Goal: Task Accomplishment & Management: Manage account settings

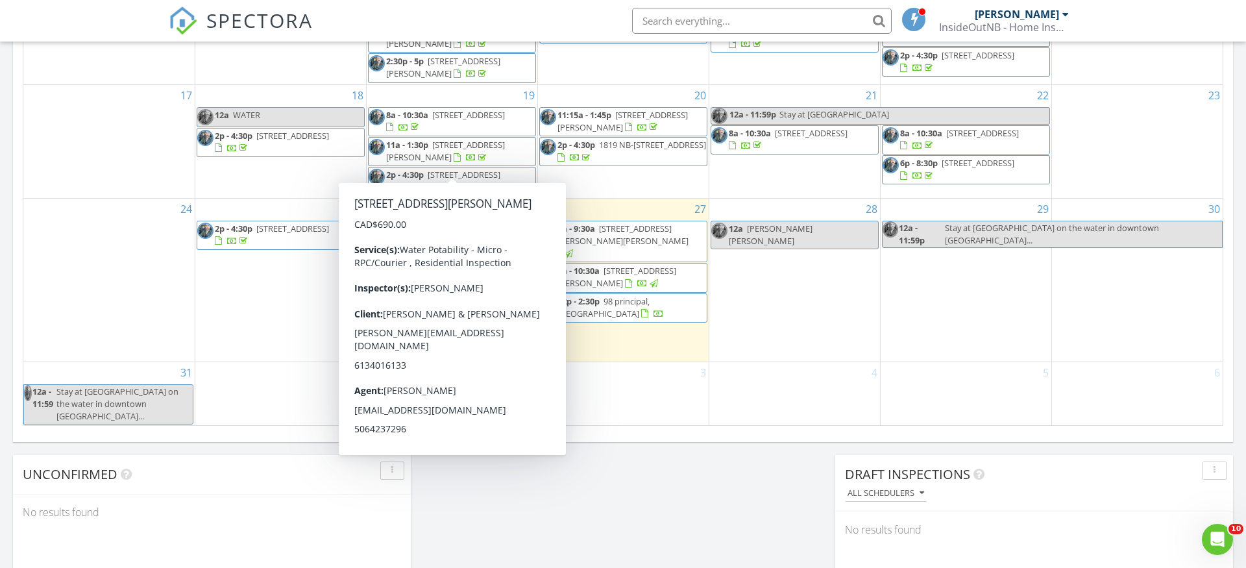
scroll to position [163, 0]
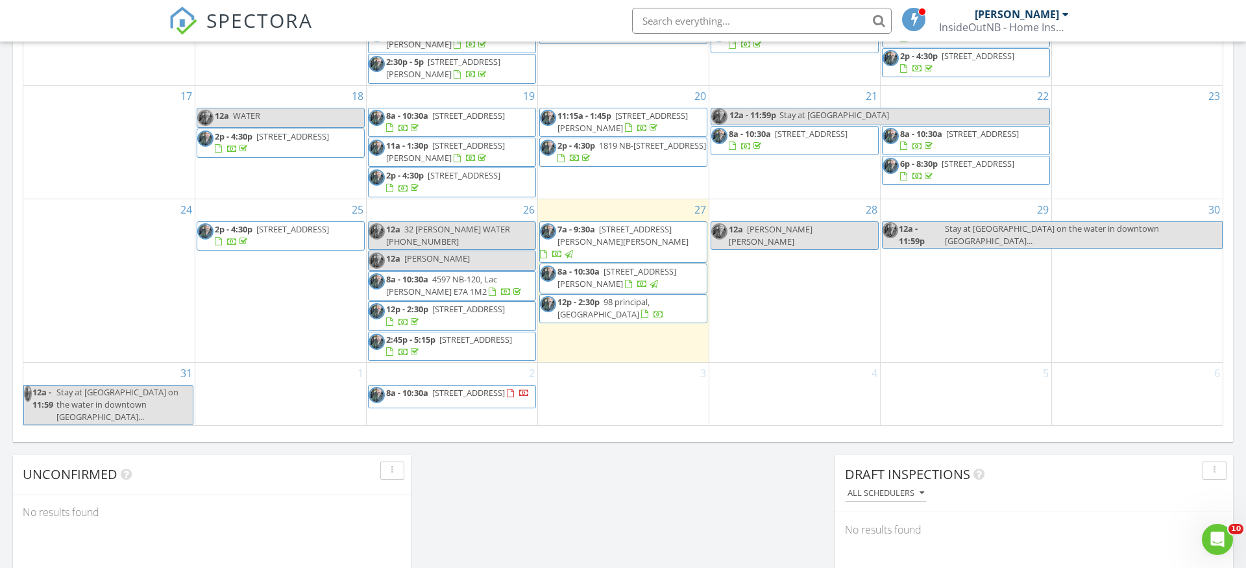
click at [750, 343] on div "28 12a JOSH FREDDY" at bounding box center [794, 280] width 171 height 163
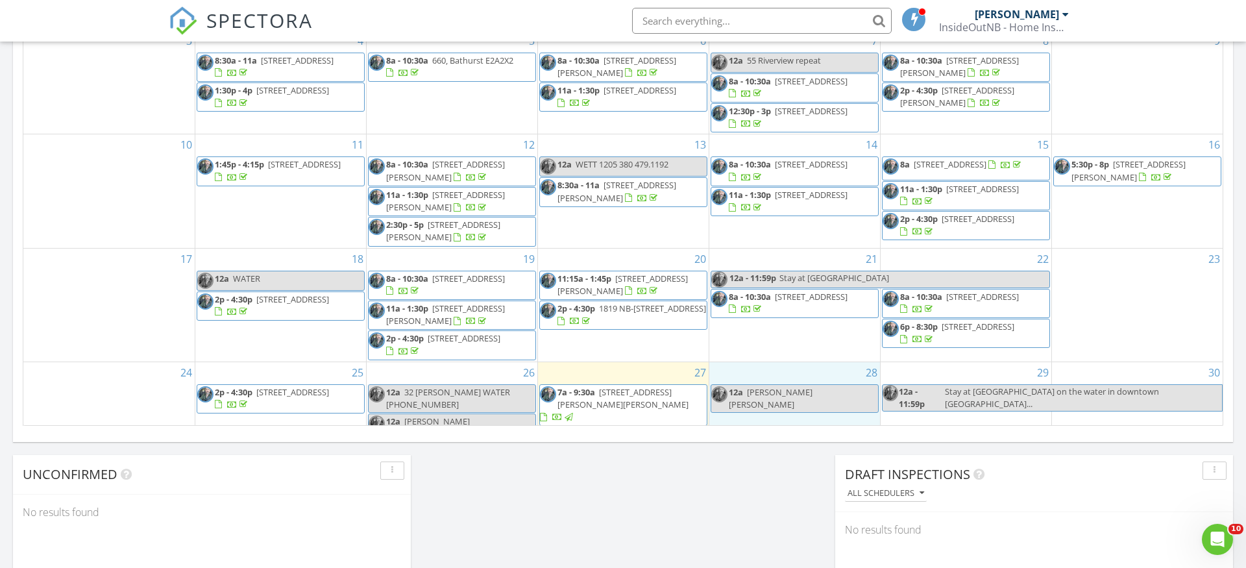
scroll to position [0, 0]
click at [1009, 23] on div "InsideOutNB - Home Inspections" at bounding box center [1004, 27] width 130 height 13
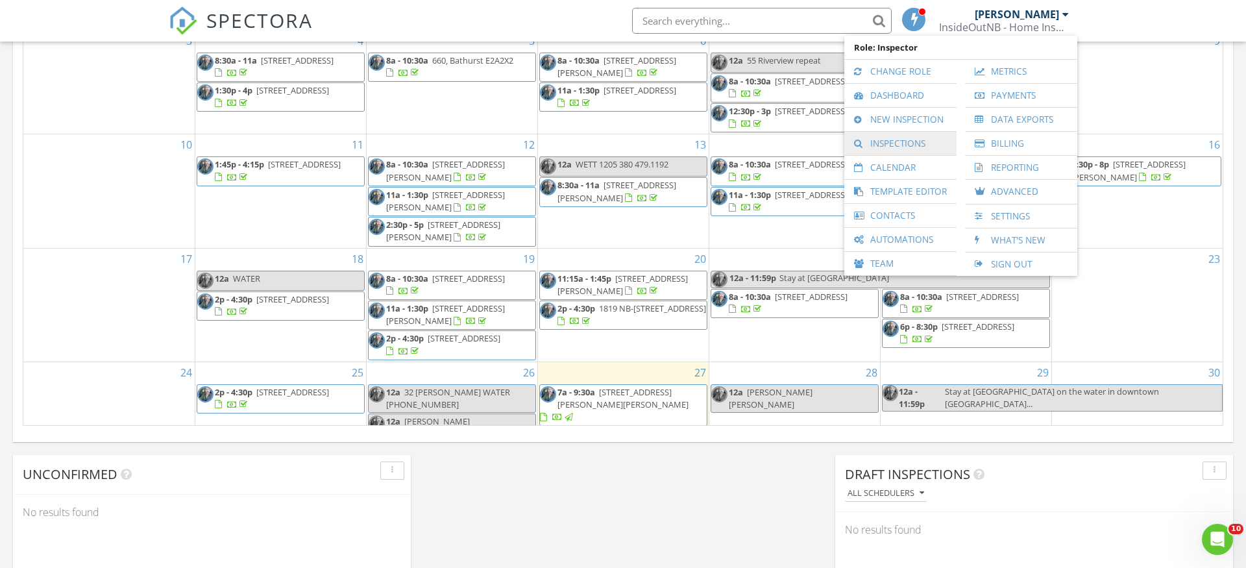
click at [909, 144] on link "Inspections" at bounding box center [900, 143] width 99 height 23
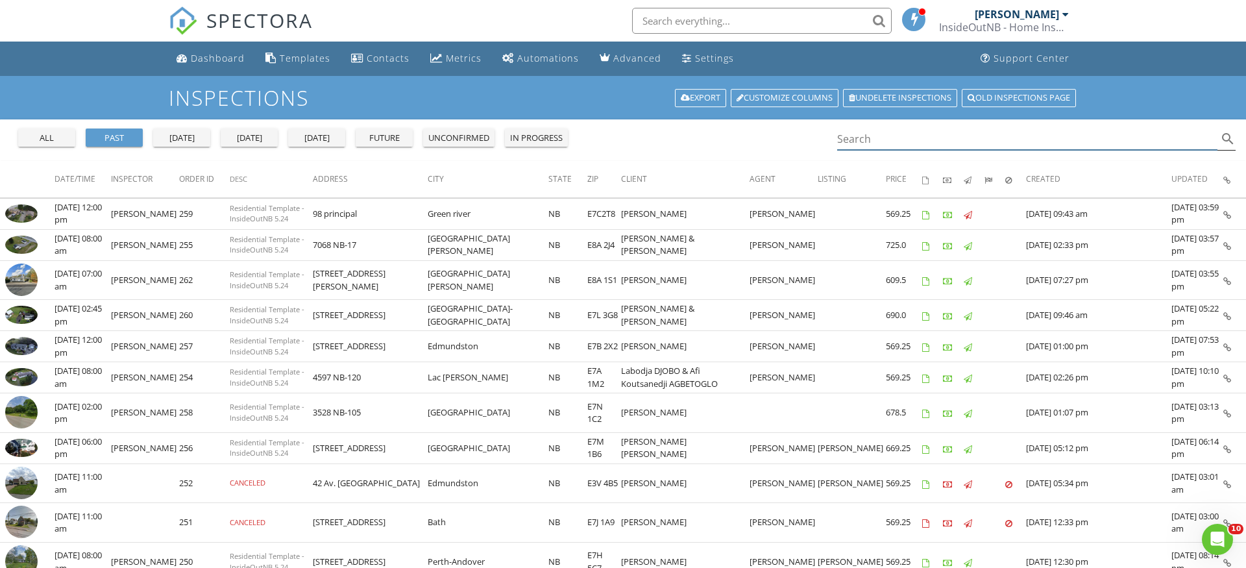
click at [916, 144] on input "Search" at bounding box center [1027, 139] width 380 height 21
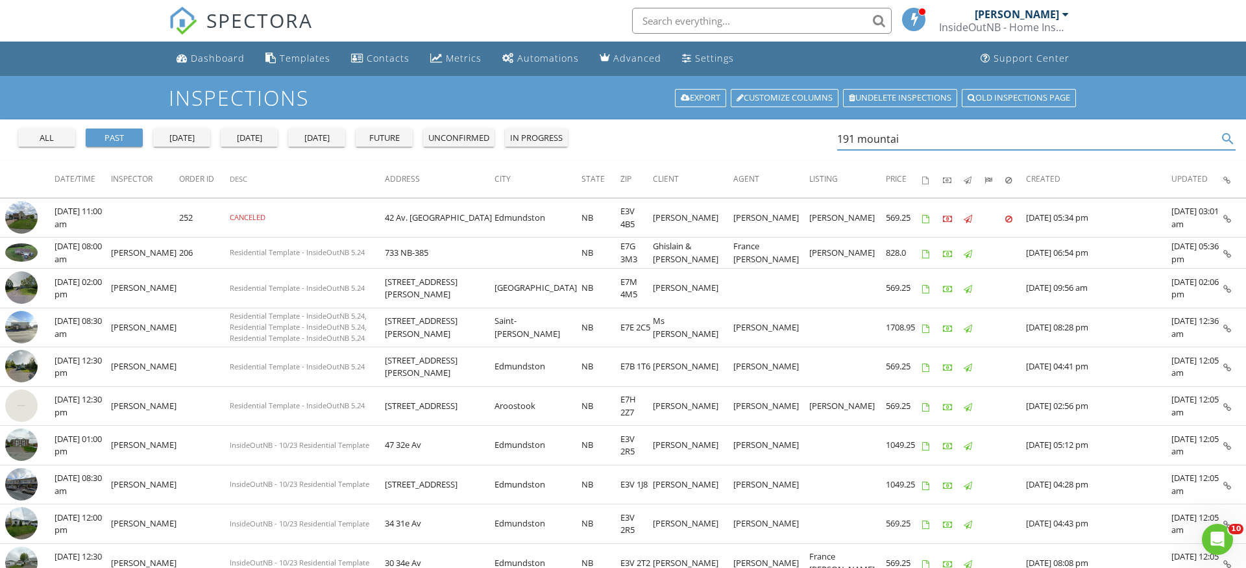
type input "191 mountain"
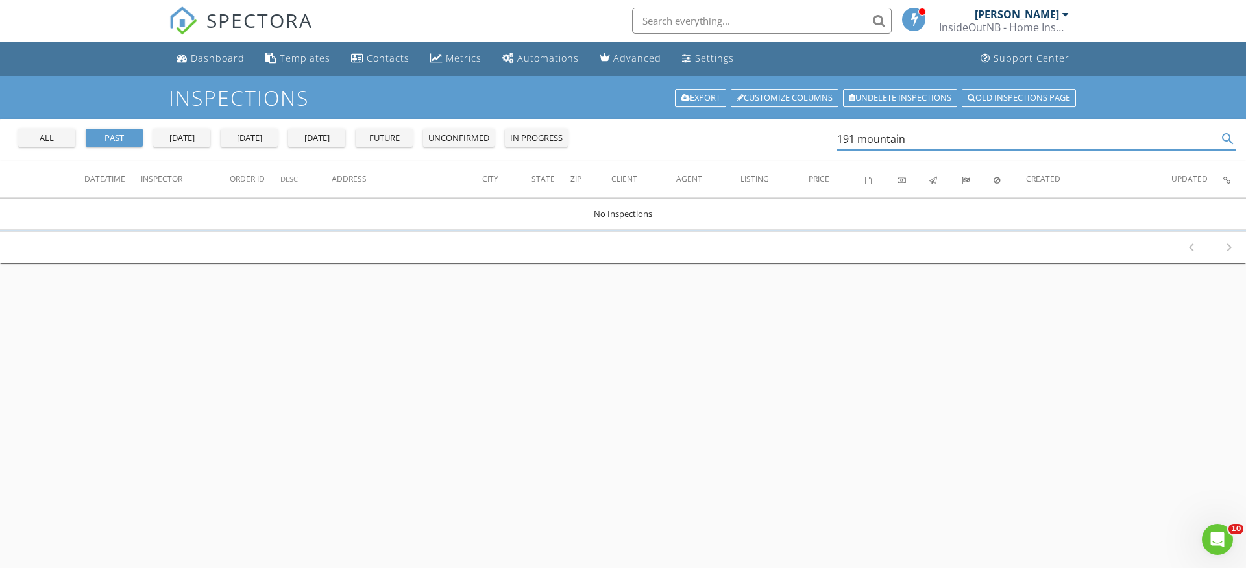
drag, startPoint x: 916, startPoint y: 140, endPoint x: 838, endPoint y: 141, distance: 77.9
click at [838, 141] on div "all past yesterday today tomorrow future unconfirmed in progress 191 mountain s…" at bounding box center [623, 140] width 1246 height 42
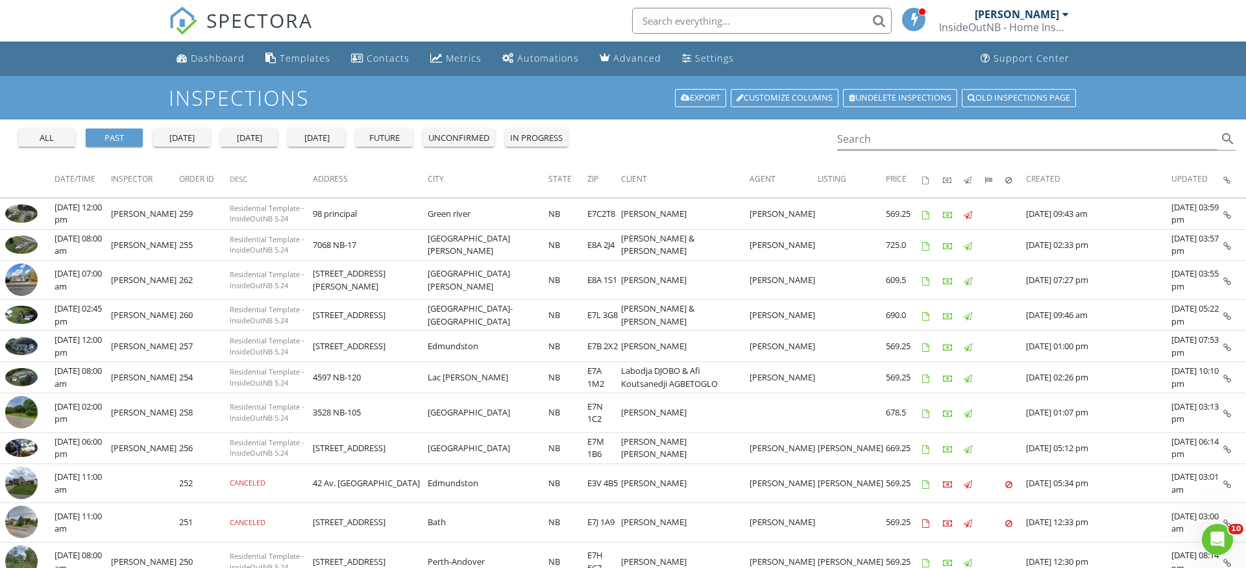
click at [186, 18] on img at bounding box center [183, 20] width 29 height 29
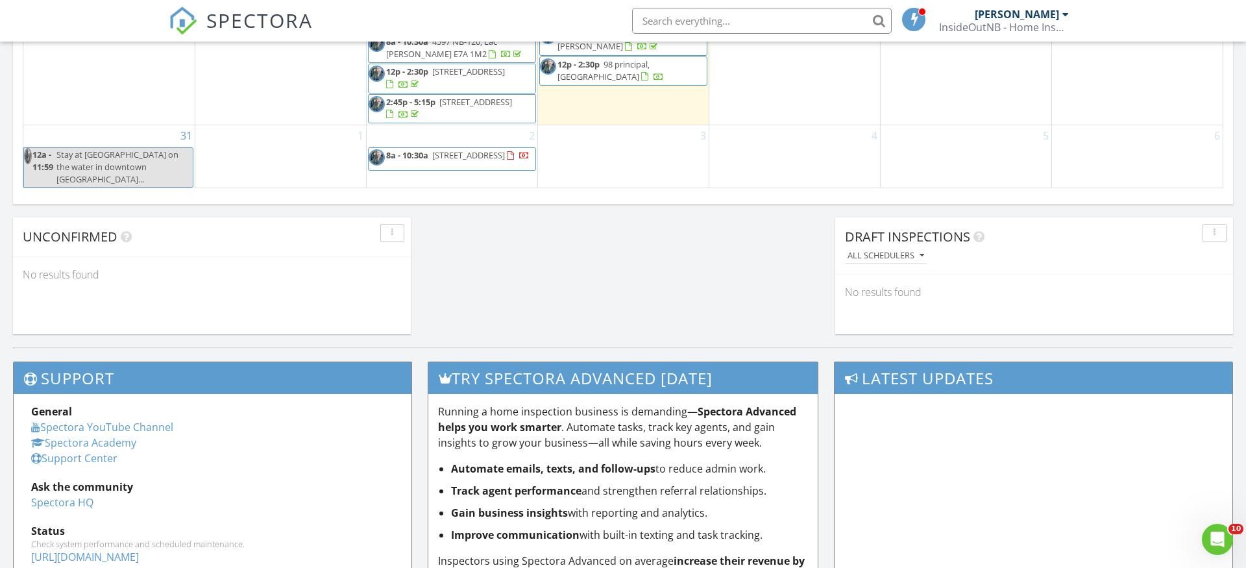
scroll to position [1004, 0]
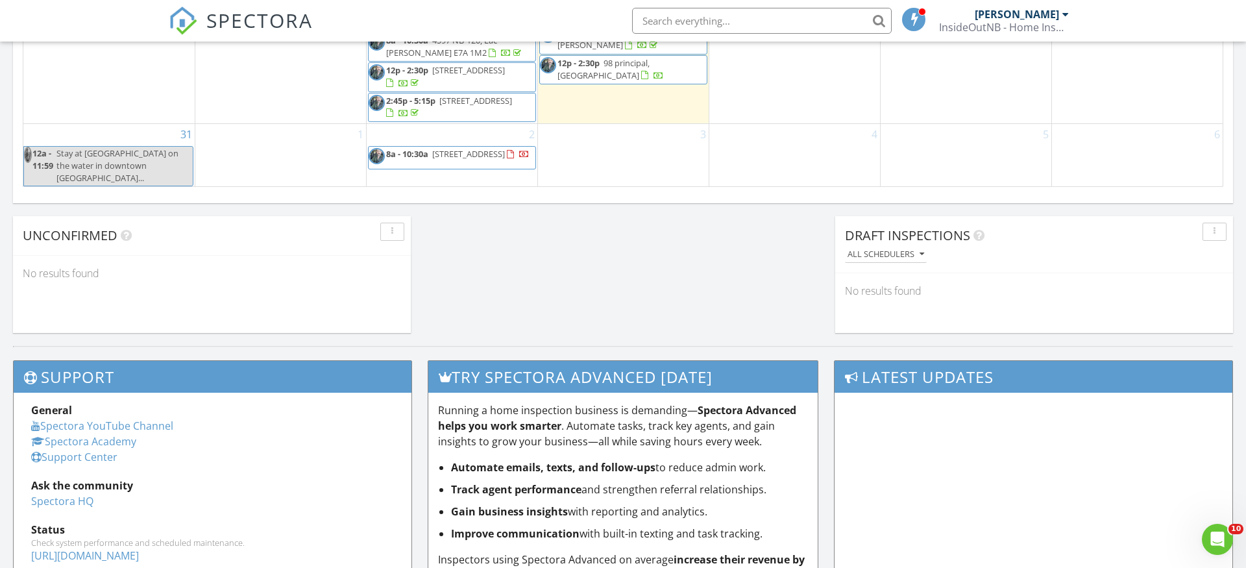
click at [558, 167] on div "3" at bounding box center [623, 156] width 171 height 64
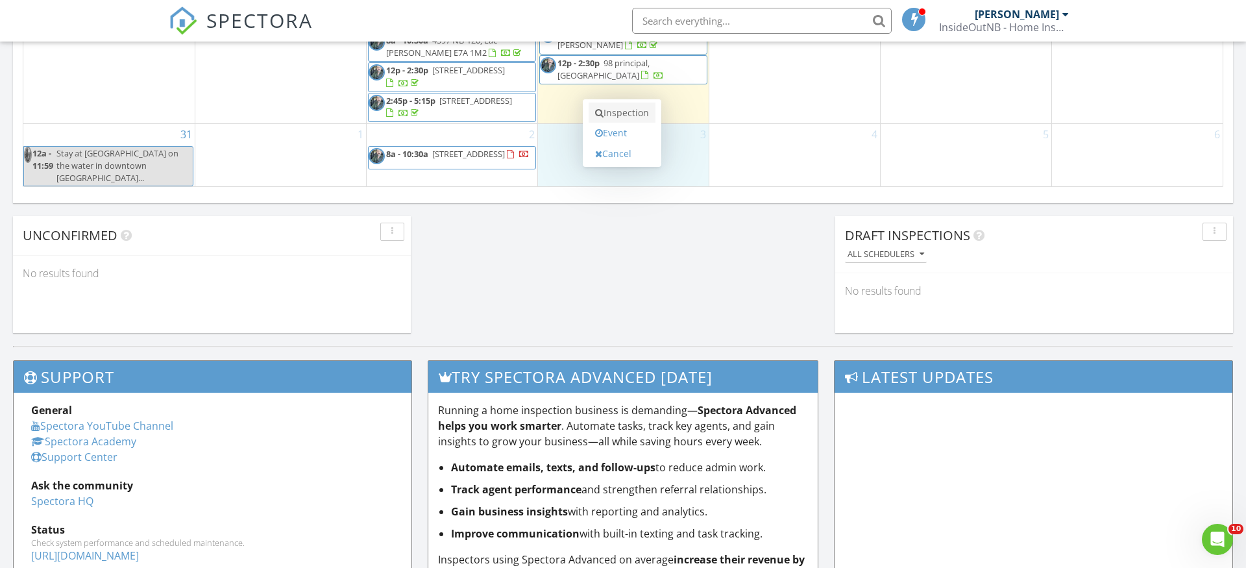
click at [621, 112] on link "Inspection" at bounding box center [622, 113] width 67 height 21
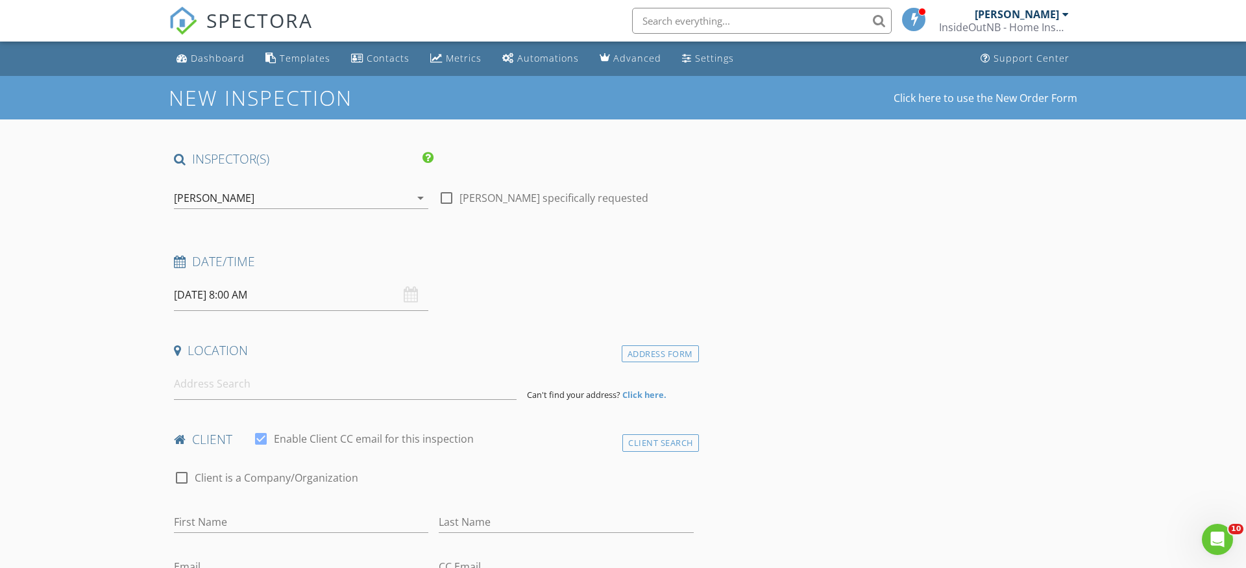
click at [665, 431] on h4 "client" at bounding box center [434, 439] width 520 height 17
click at [662, 442] on div "Client Search" at bounding box center [660, 443] width 77 height 18
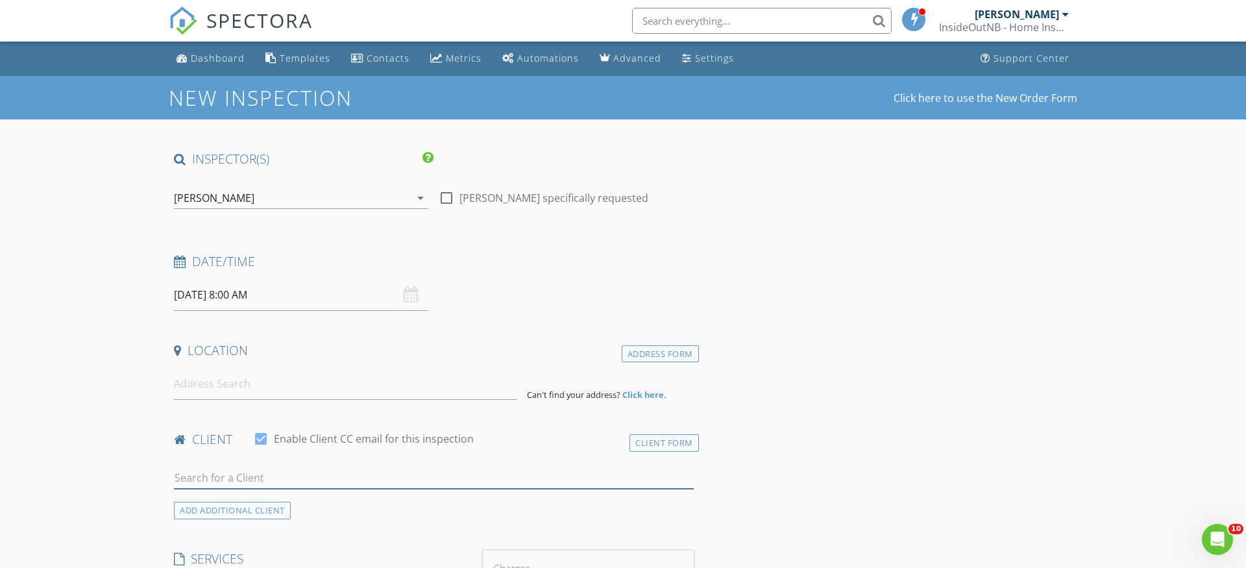
click at [305, 476] on input "text" at bounding box center [434, 477] width 520 height 21
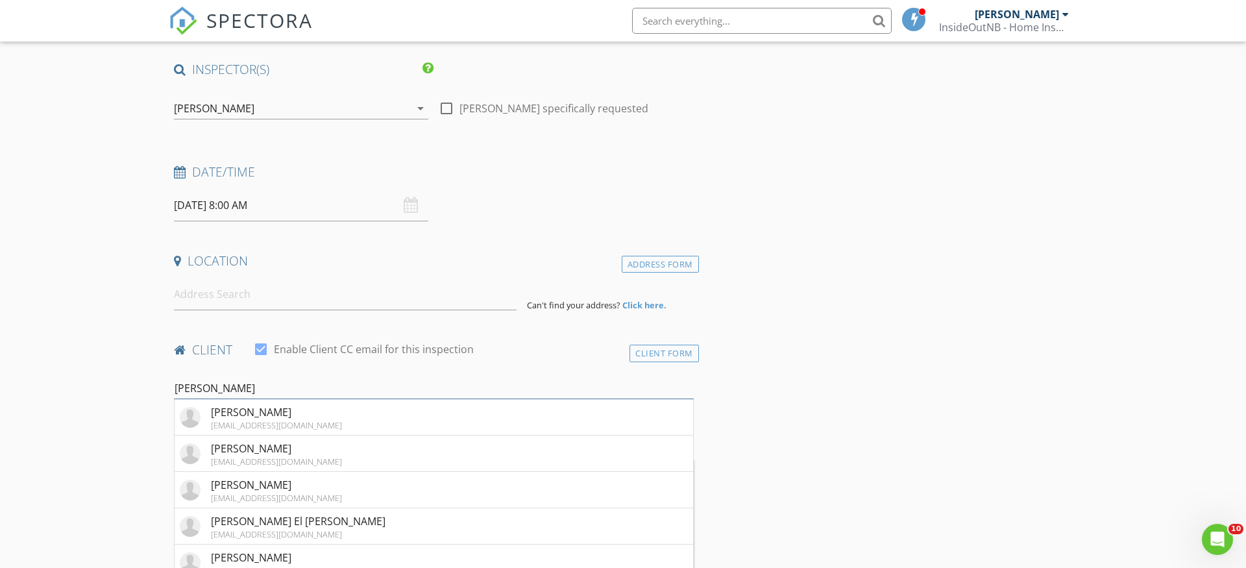
scroll to position [92, 0]
type input "Alexander"
click at [280, 490] on div "[EMAIL_ADDRESS][DOMAIN_NAME]" at bounding box center [276, 495] width 131 height 10
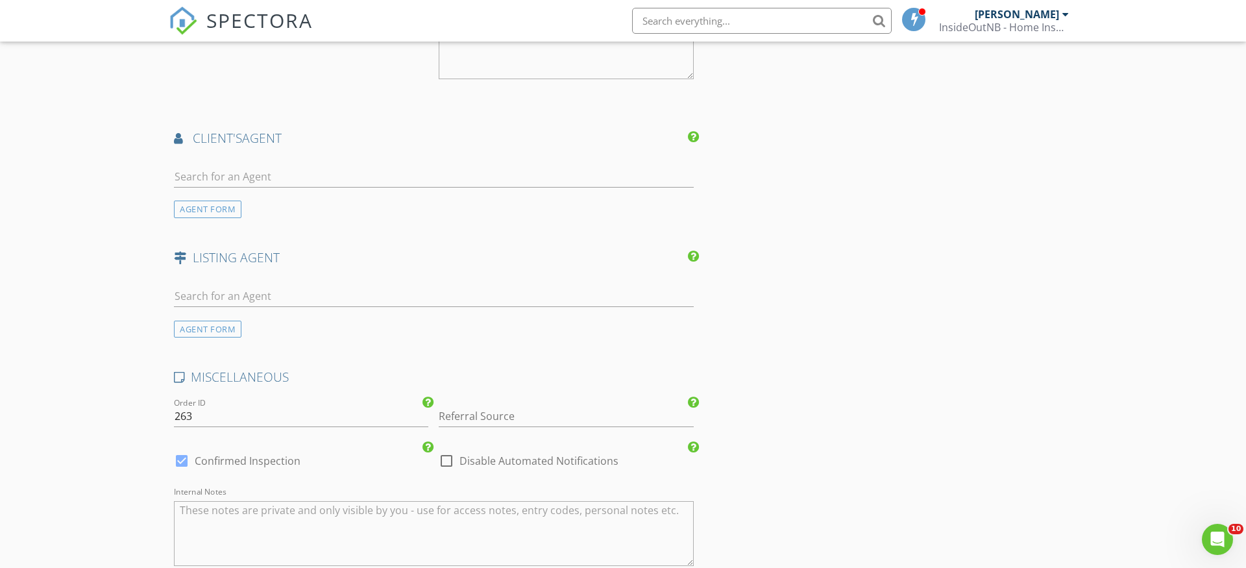
scroll to position [1258, 0]
click at [269, 295] on input "text" at bounding box center [434, 295] width 520 height 21
type input "ced"
click at [255, 317] on div "[PERSON_NAME]" at bounding box center [251, 325] width 80 height 16
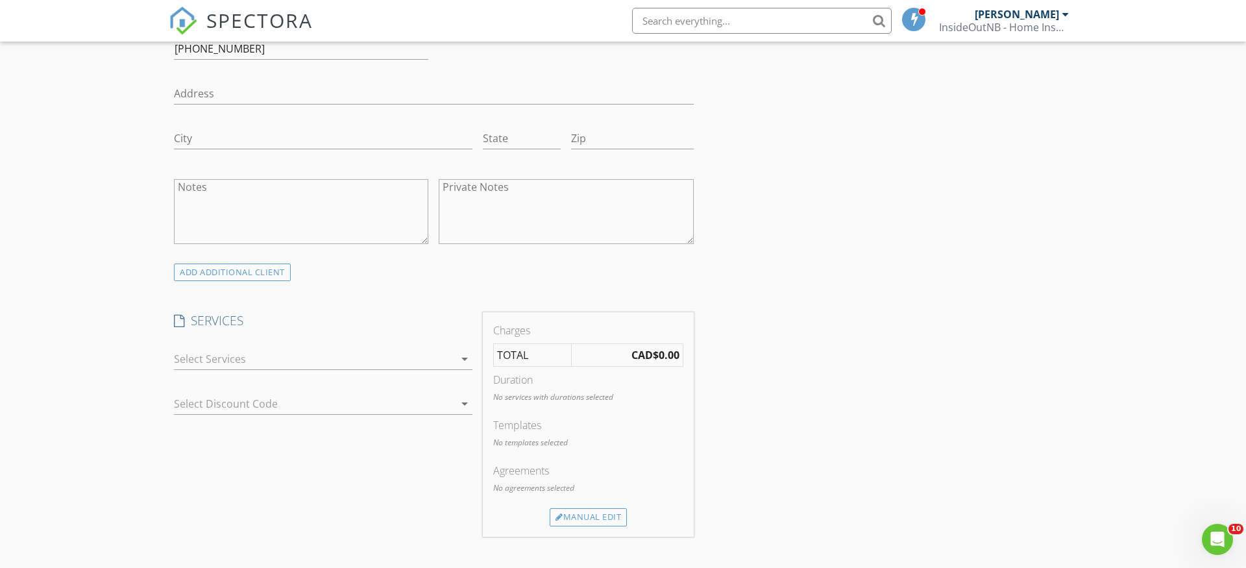
scroll to position [555, 0]
click at [295, 367] on div at bounding box center [314, 366] width 280 height 21
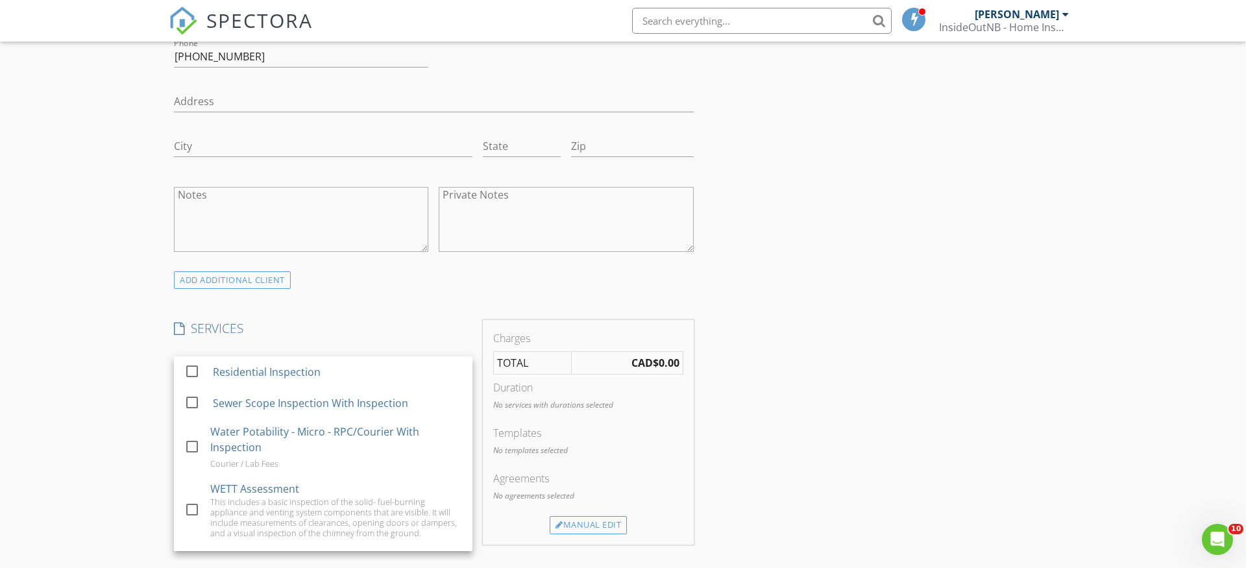
click at [295, 367] on div "Residential Inspection" at bounding box center [267, 372] width 108 height 16
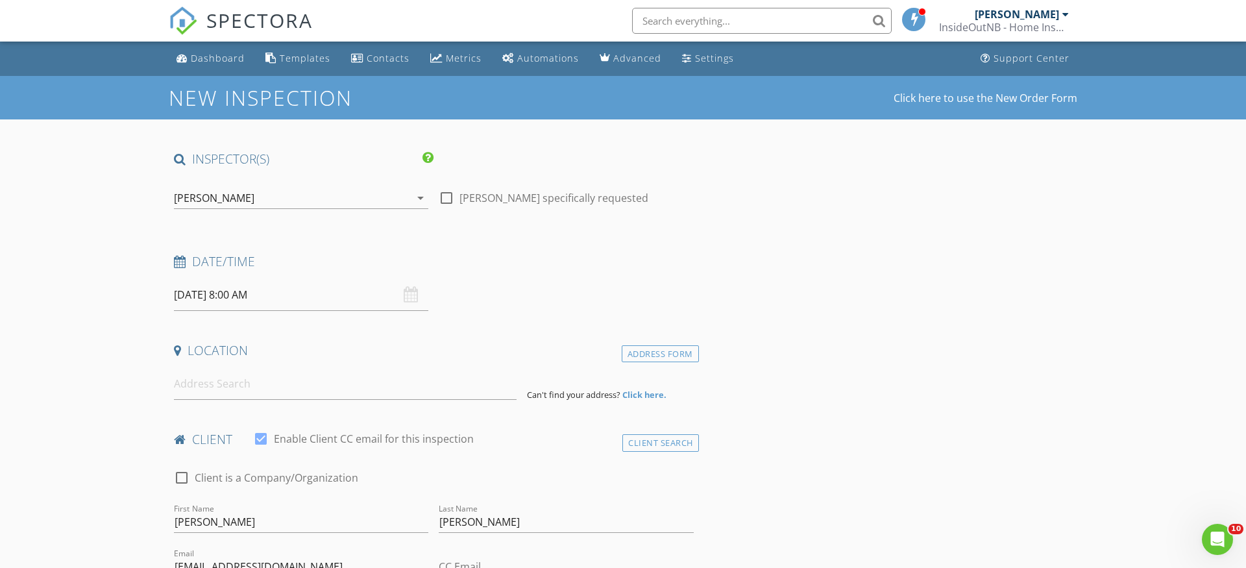
scroll to position [0, 0]
click at [267, 388] on input at bounding box center [345, 384] width 343 height 32
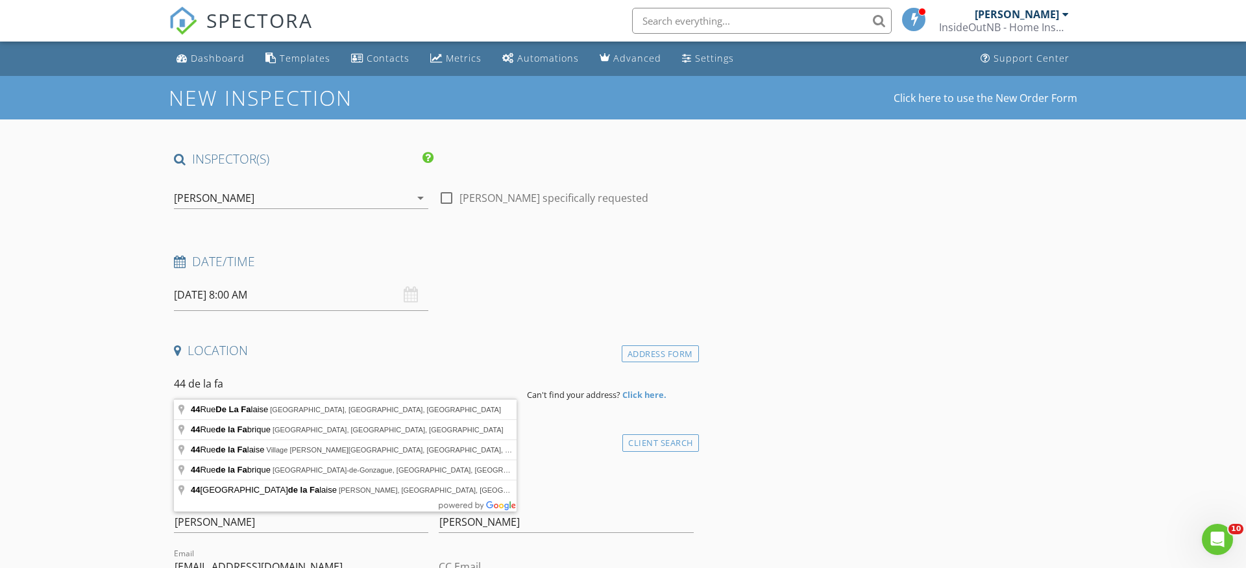
type input "44 Rue De La Falaise, Edmundston, New Brunswick, Canada"
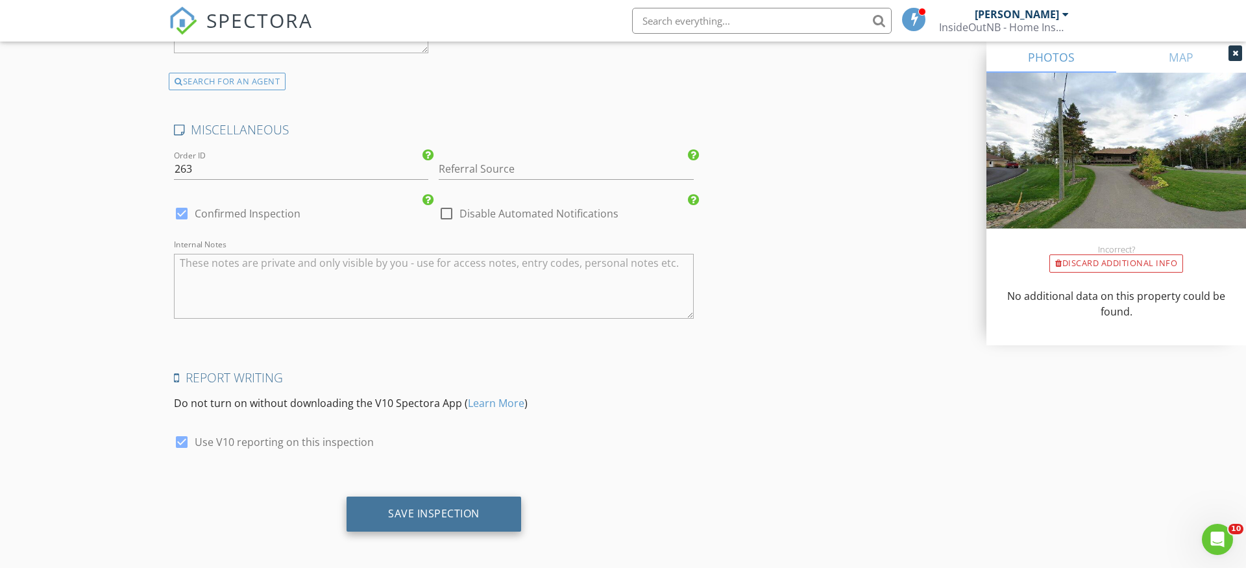
scroll to position [2206, 0]
click at [456, 508] on div "Save Inspection" at bounding box center [434, 514] width 92 height 13
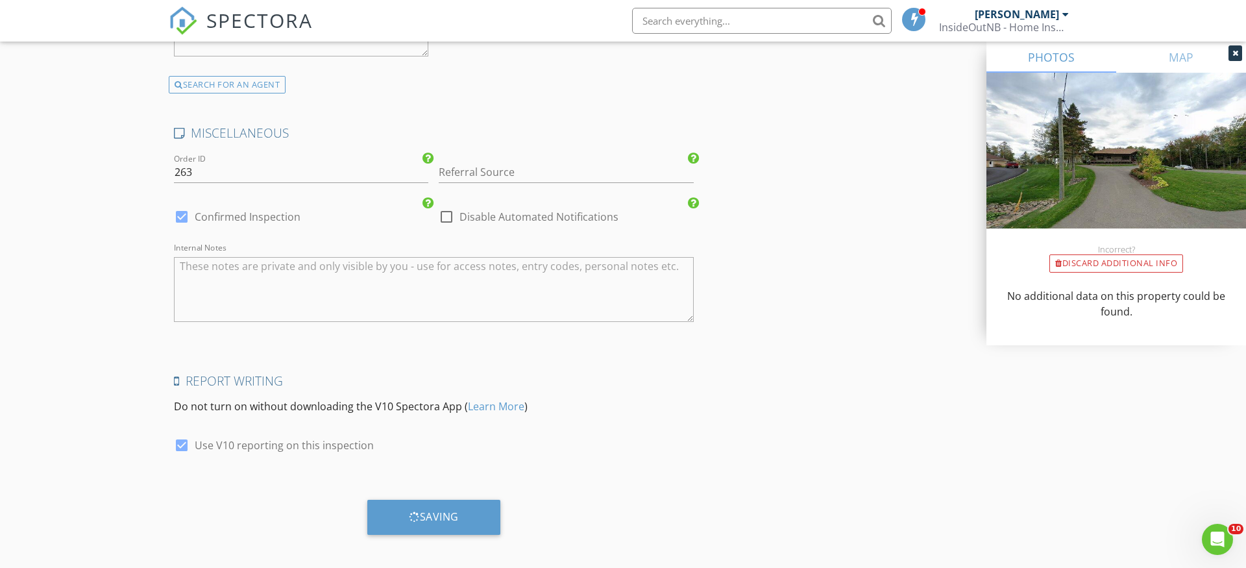
scroll to position [2205, 0]
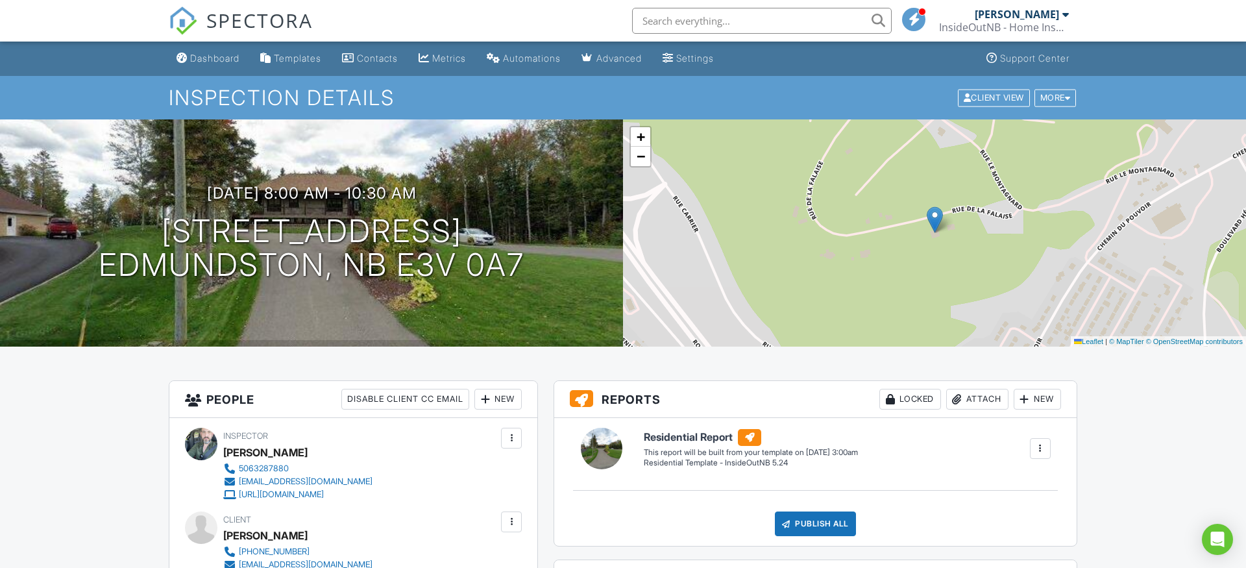
click at [178, 13] on img at bounding box center [183, 20] width 29 height 29
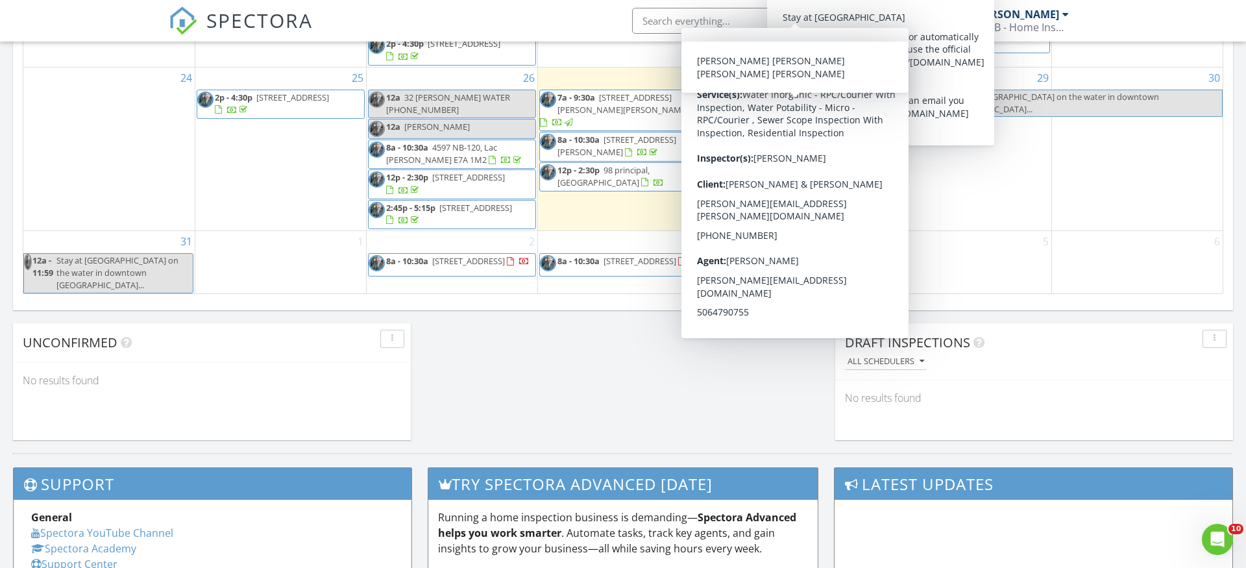
scroll to position [906, 0]
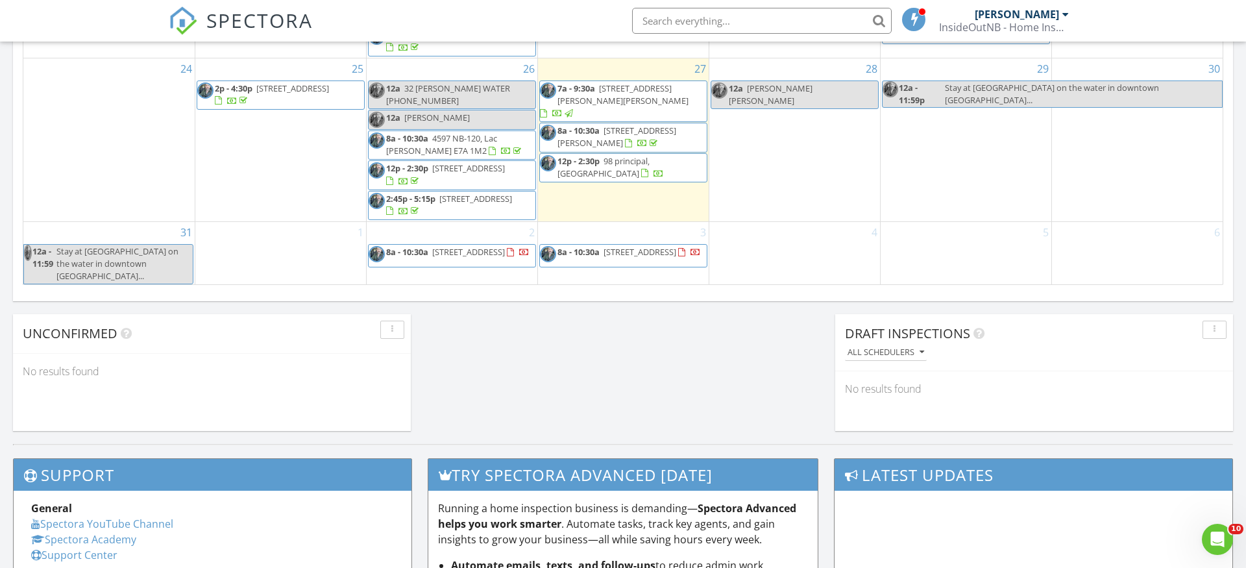
click at [629, 247] on div "3 8a - 10:30a 44 Rue De La Falaise, Edmundston E3V 0A7" at bounding box center [623, 254] width 171 height 64
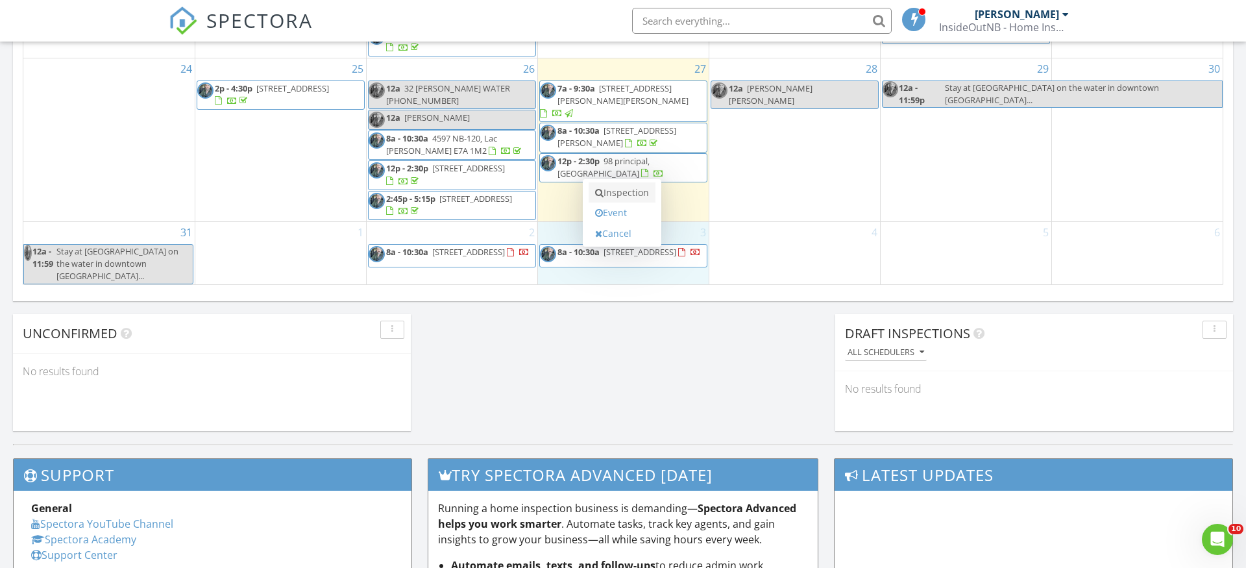
click at [630, 197] on link "Inspection" at bounding box center [622, 192] width 67 height 21
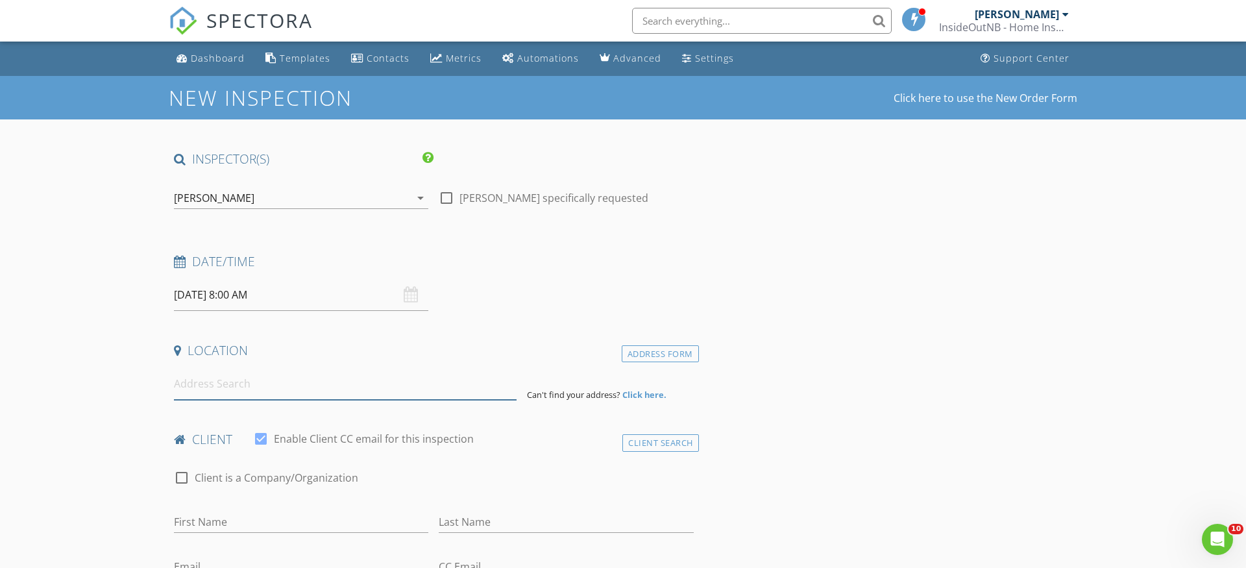
click at [208, 384] on input at bounding box center [345, 384] width 343 height 32
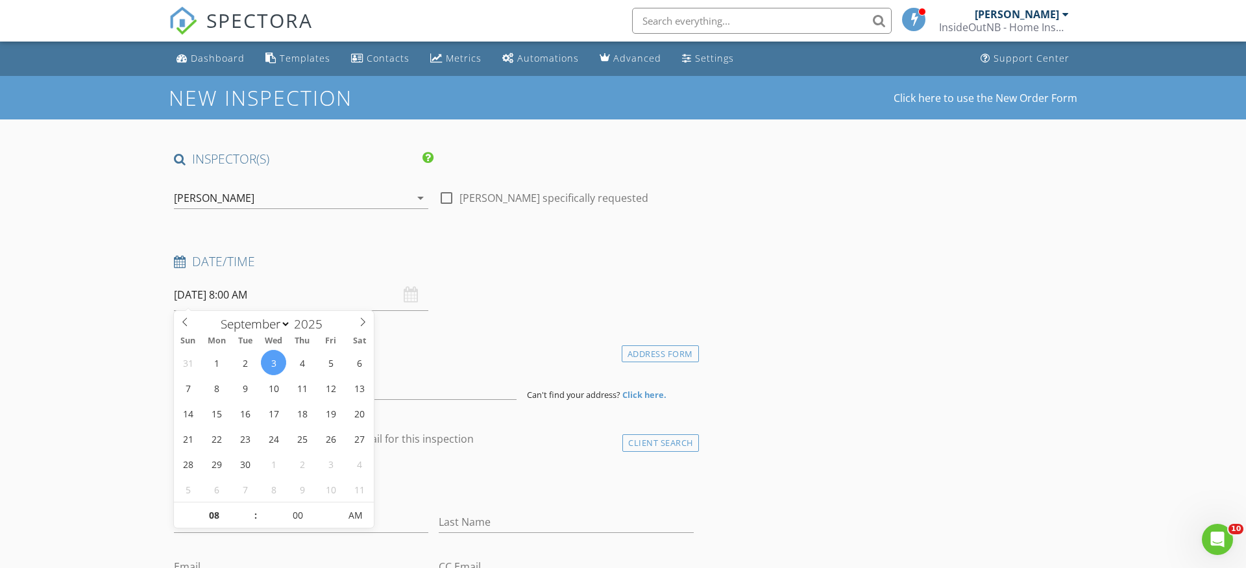
click at [247, 298] on input "2025/09/03 8:00 AM" at bounding box center [301, 295] width 254 height 32
type input "09"
type input "2025/09/03 9:00 AM"
click at [251, 507] on span at bounding box center [249, 508] width 9 height 13
type input "10"
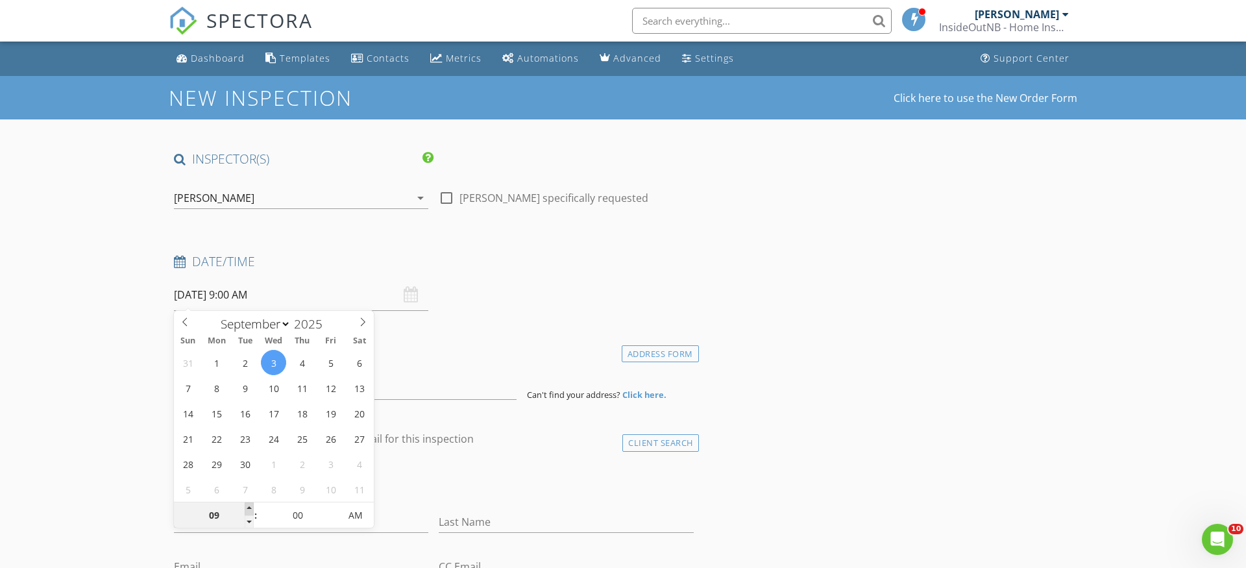
type input "2025/09/03 10:00 AM"
click at [251, 507] on span at bounding box center [249, 508] width 9 height 13
type input "11"
type input "2025/09/03 11:00 AM"
click at [251, 507] on span at bounding box center [249, 508] width 9 height 13
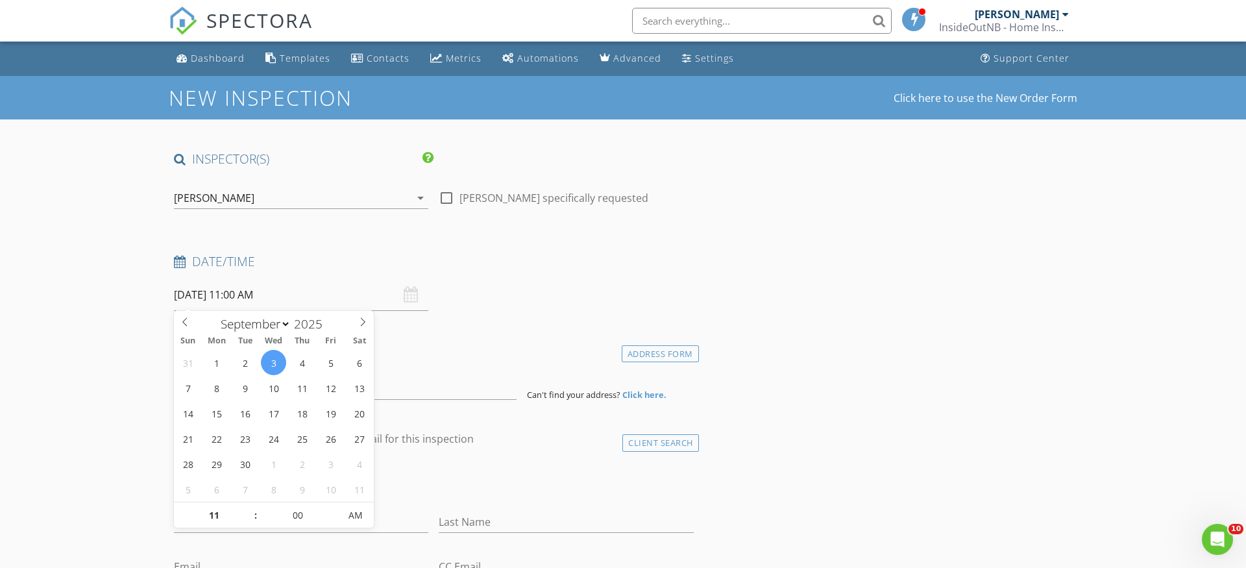
click at [252, 297] on input "2025/09/03 11:00 AM" at bounding box center [301, 295] width 254 height 32
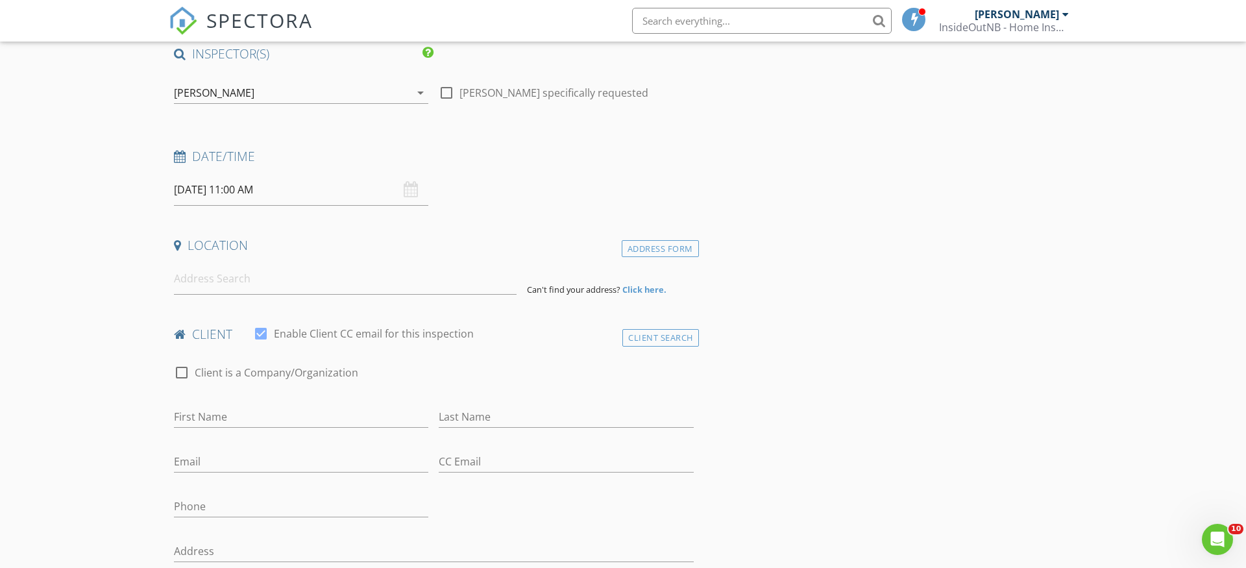
scroll to position [111, 0]
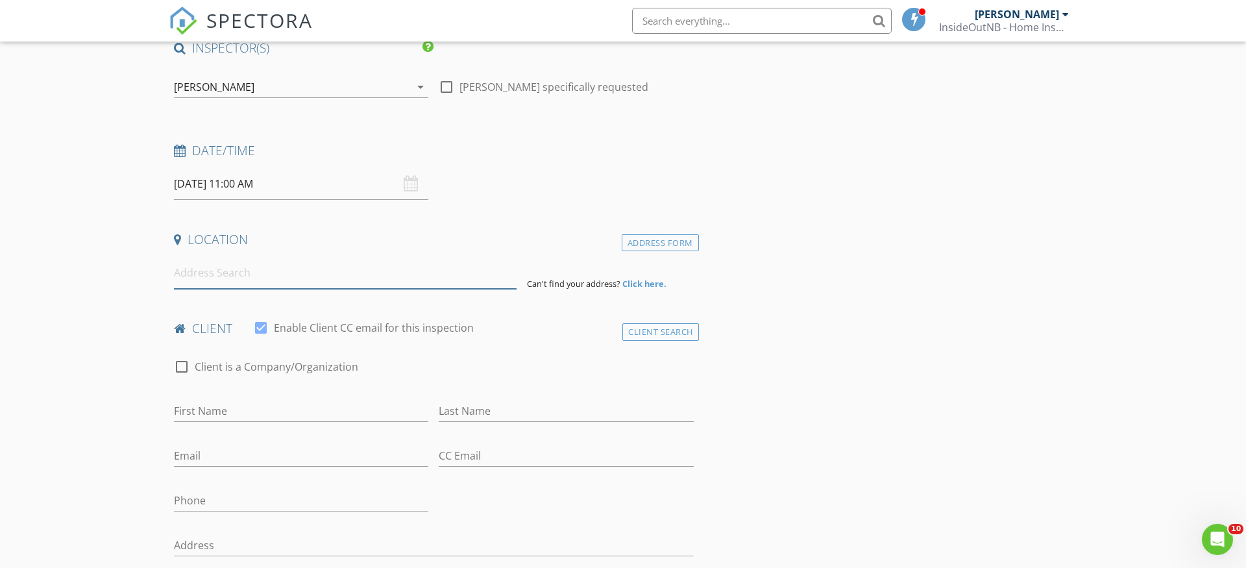
click at [302, 274] on input at bounding box center [345, 273] width 343 height 32
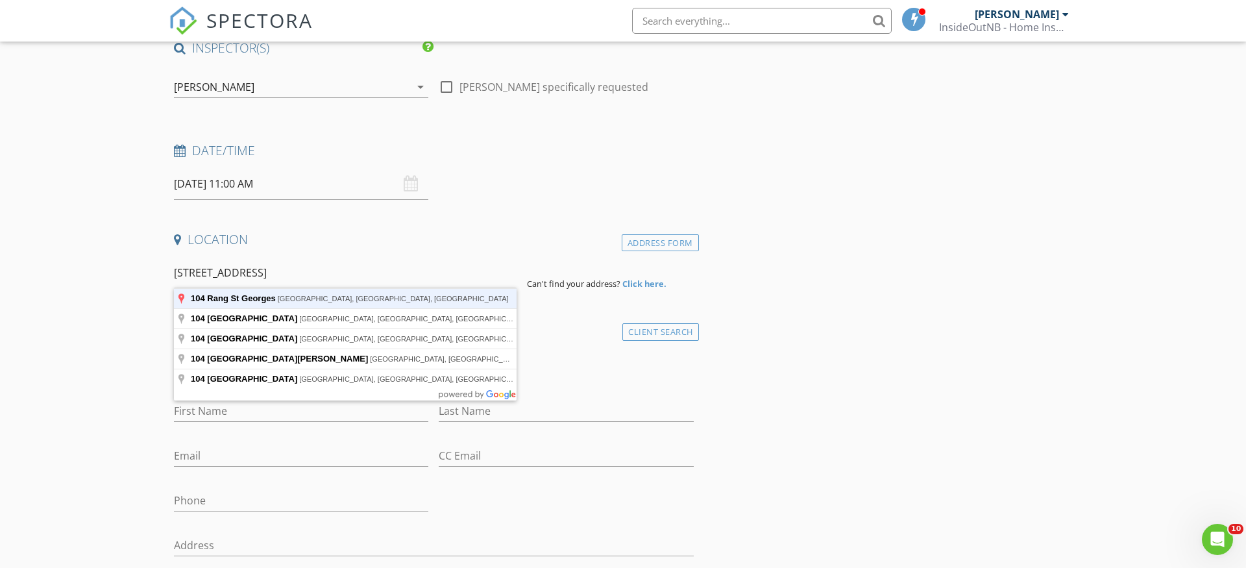
type input "104 Avenue St Georges, Edmundston, New Brunswick, Canada"
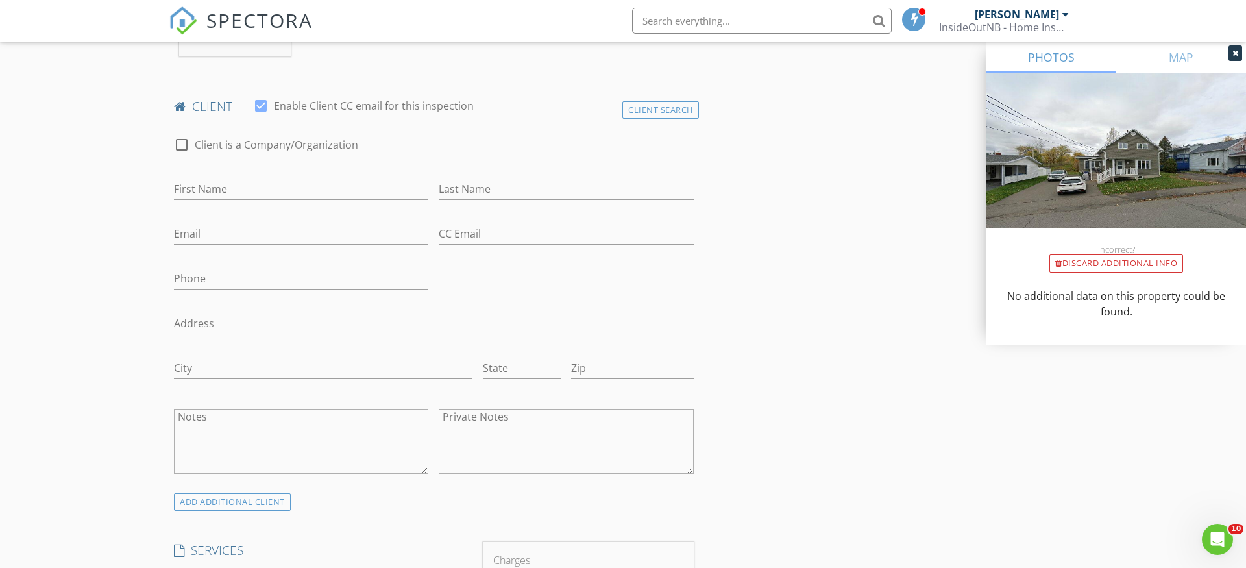
scroll to position [600, 0]
type input "Kokou"
type input "a"
type input "Adabra"
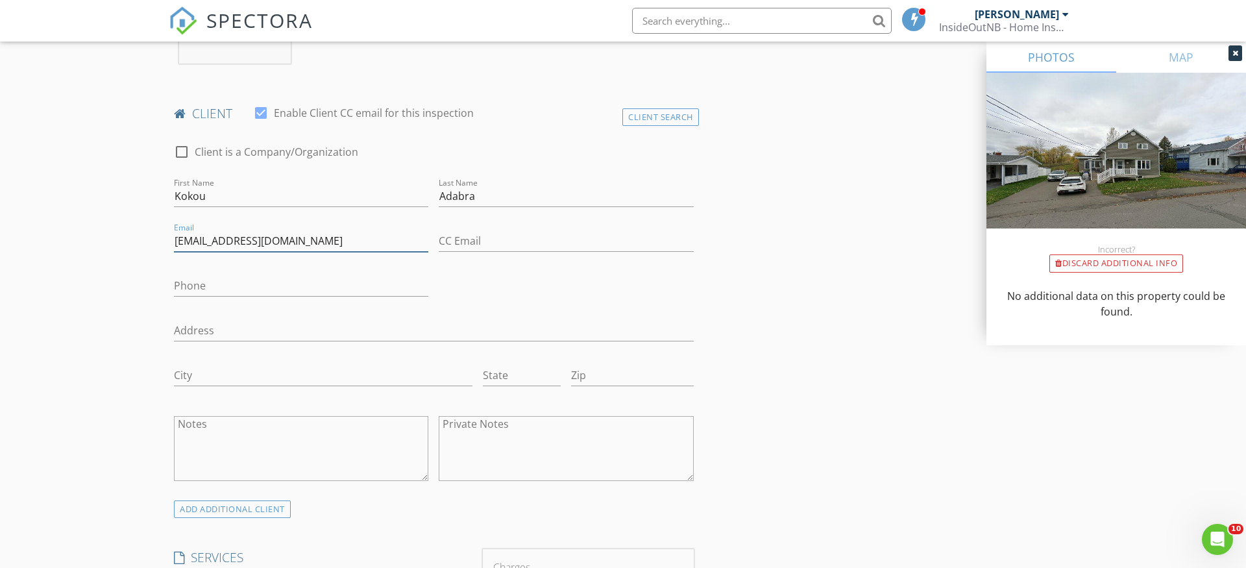
type input "kokouadabra2@gmail.com"
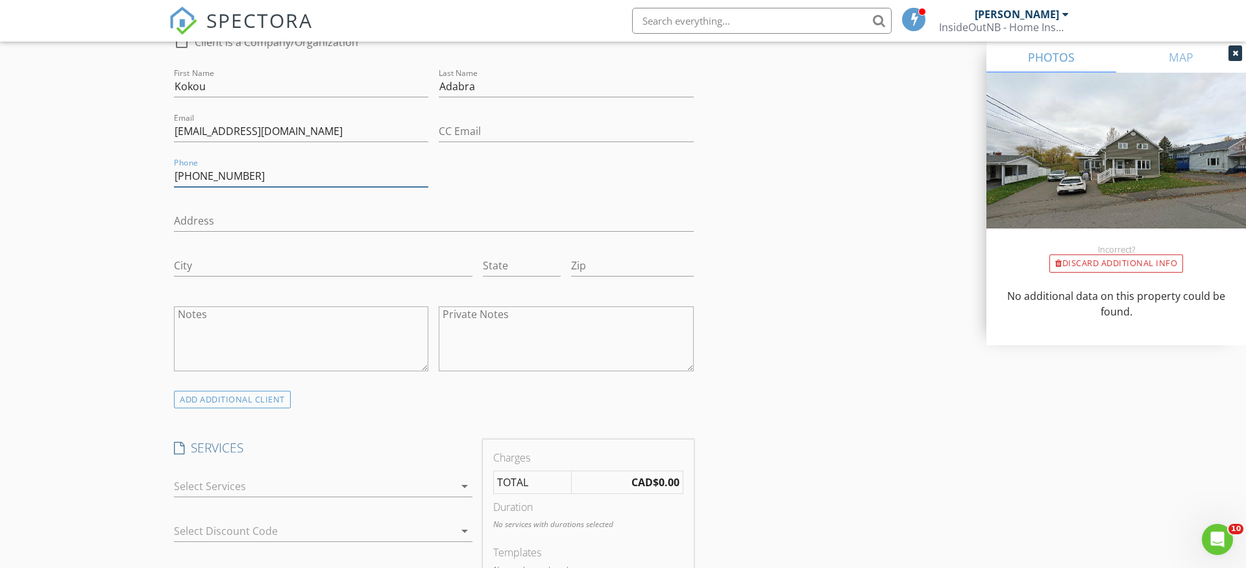
type input "506-253-6102"
click at [250, 478] on div at bounding box center [314, 486] width 280 height 21
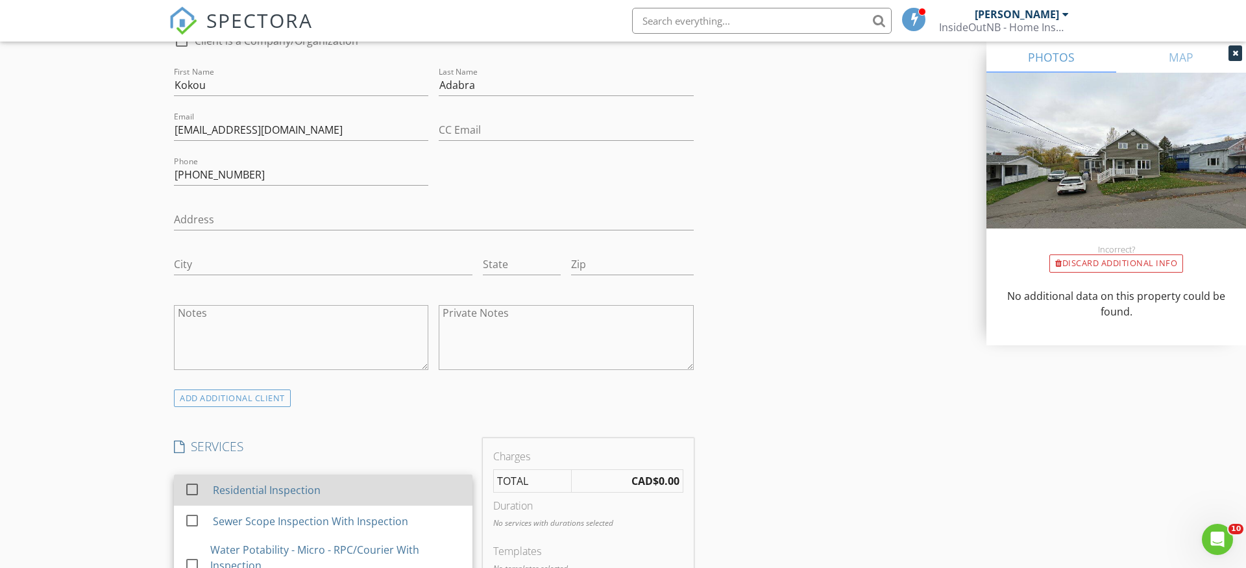
click at [249, 485] on div "Residential Inspection" at bounding box center [267, 490] width 108 height 16
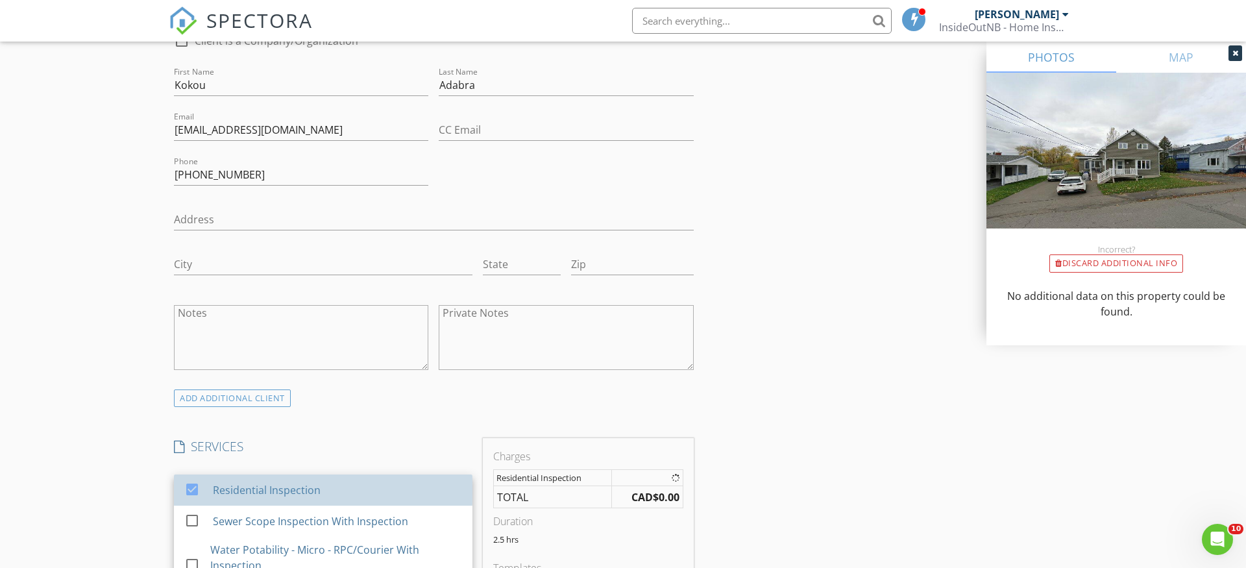
scroll to position [3, 0]
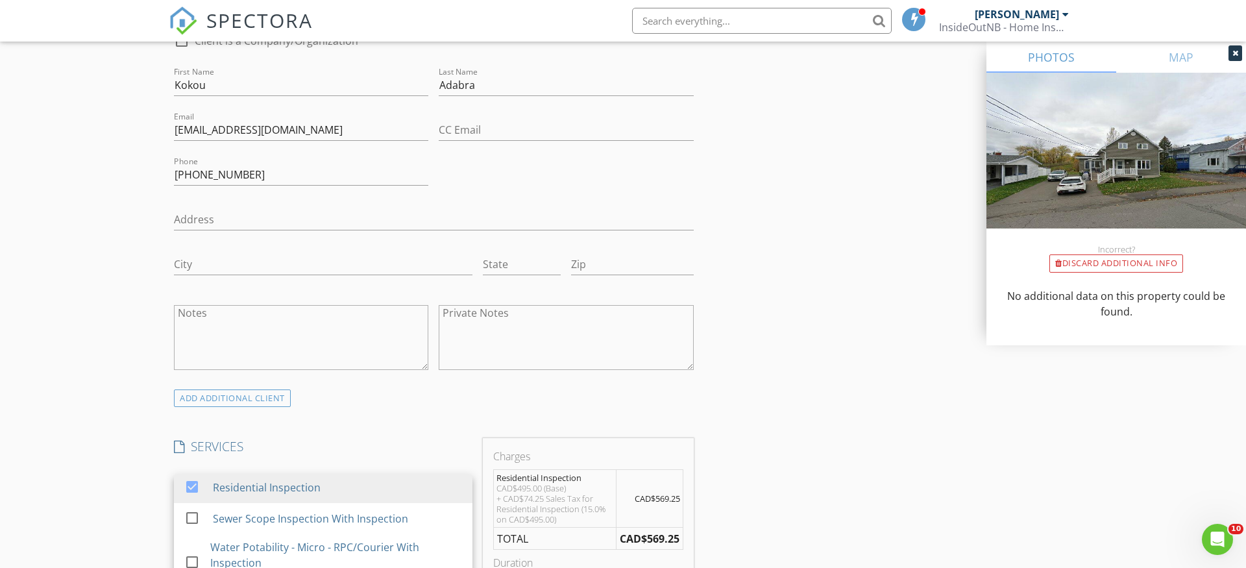
click at [42, 487] on div "New Inspection Click here to use the New Order Form INSPECTOR(S) check_box Devo…" at bounding box center [623, 533] width 1246 height 2318
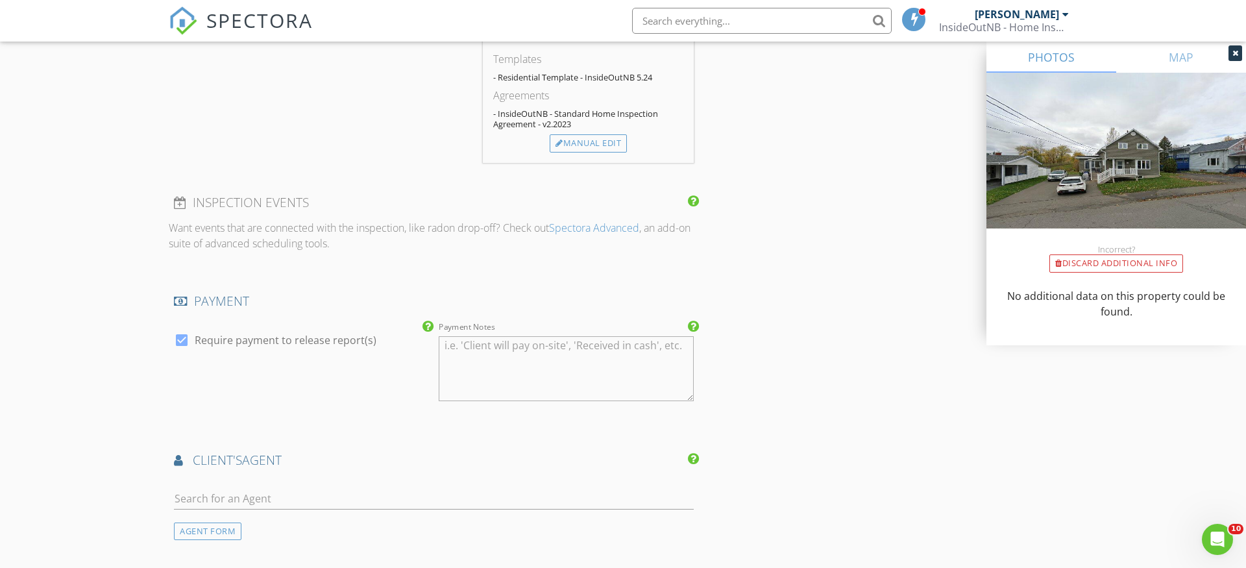
scroll to position [1254, 0]
click at [217, 503] on input "text" at bounding box center [434, 497] width 520 height 21
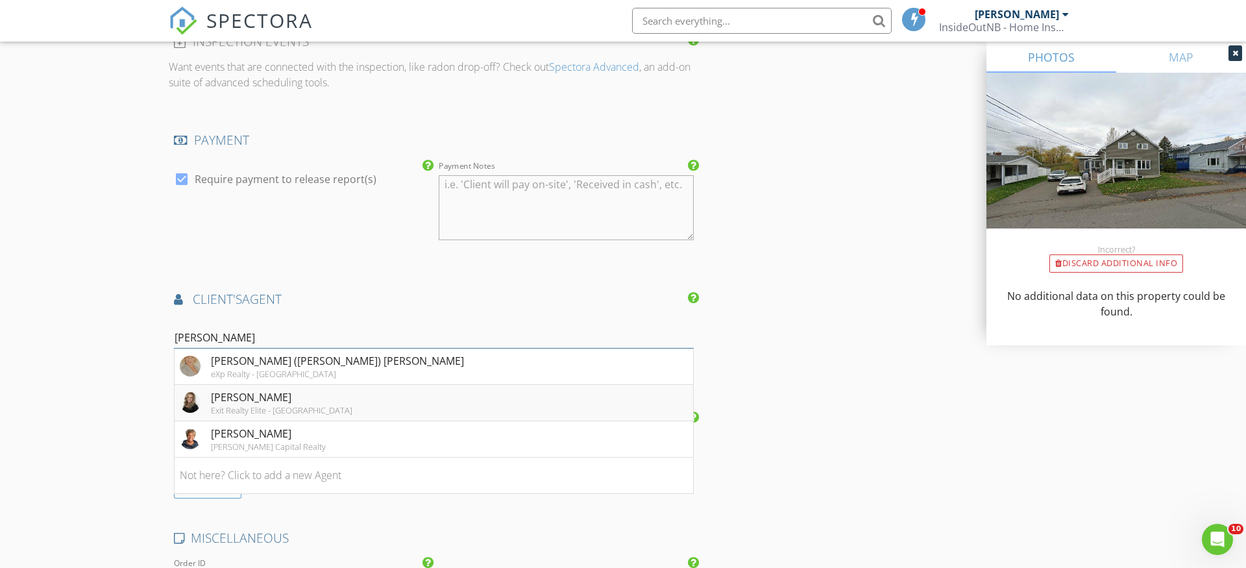
scroll to position [1416, 0]
type input "lou"
click at [271, 430] on div "Louise Carrier" at bounding box center [268, 431] width 115 height 16
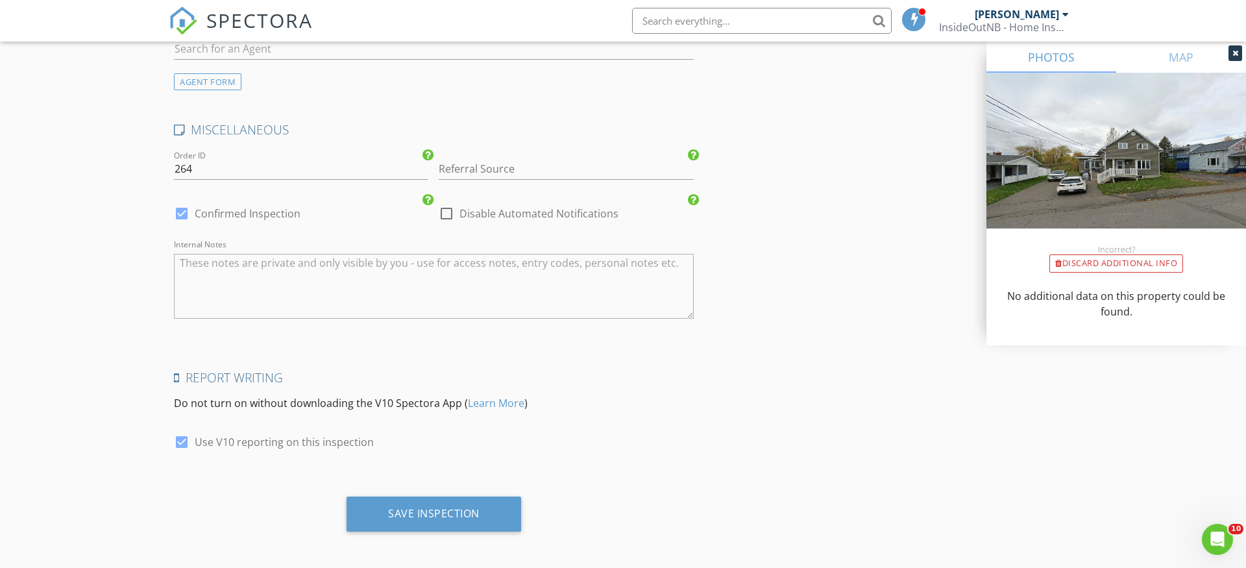
scroll to position [2206, 0]
click at [427, 516] on div "Save Inspection" at bounding box center [434, 514] width 92 height 13
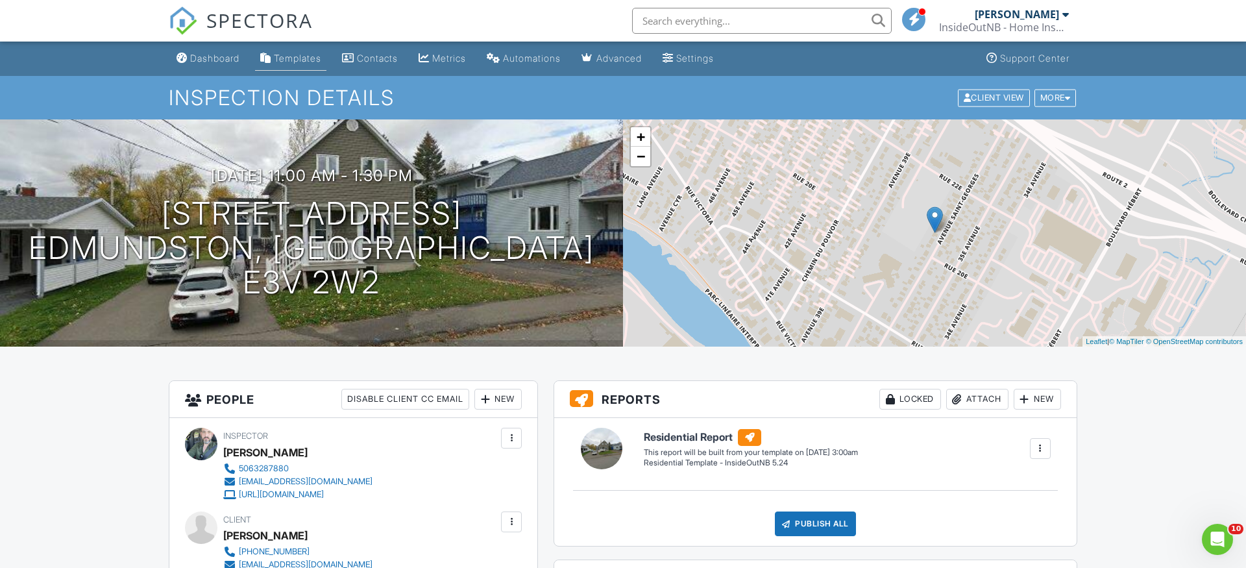
scroll to position [2, 0]
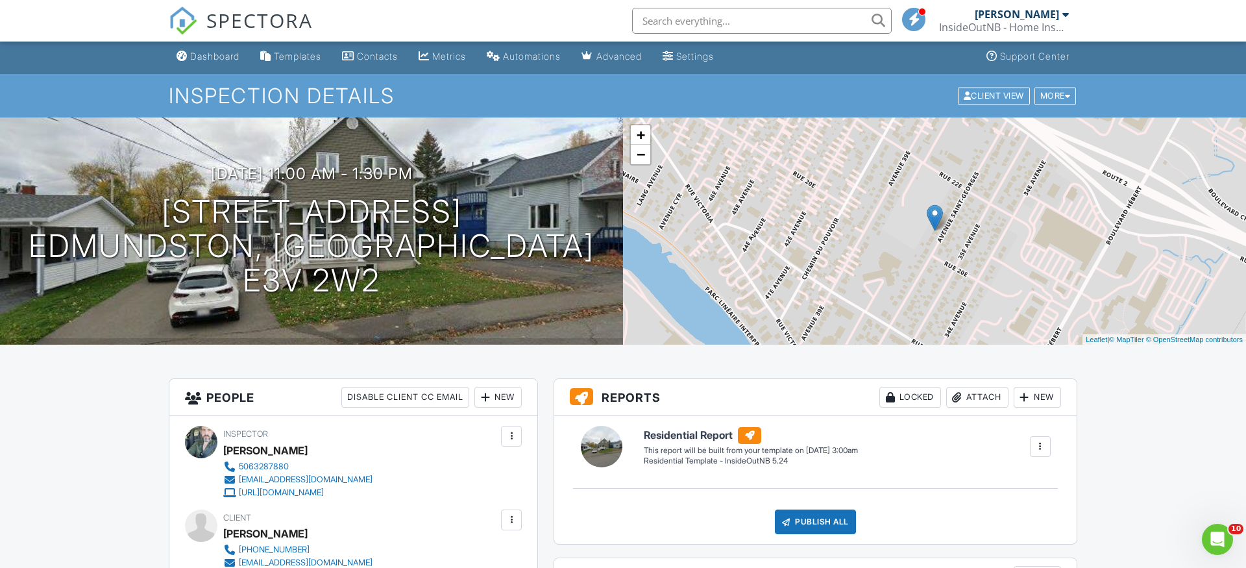
click at [187, 19] on img at bounding box center [183, 20] width 29 height 29
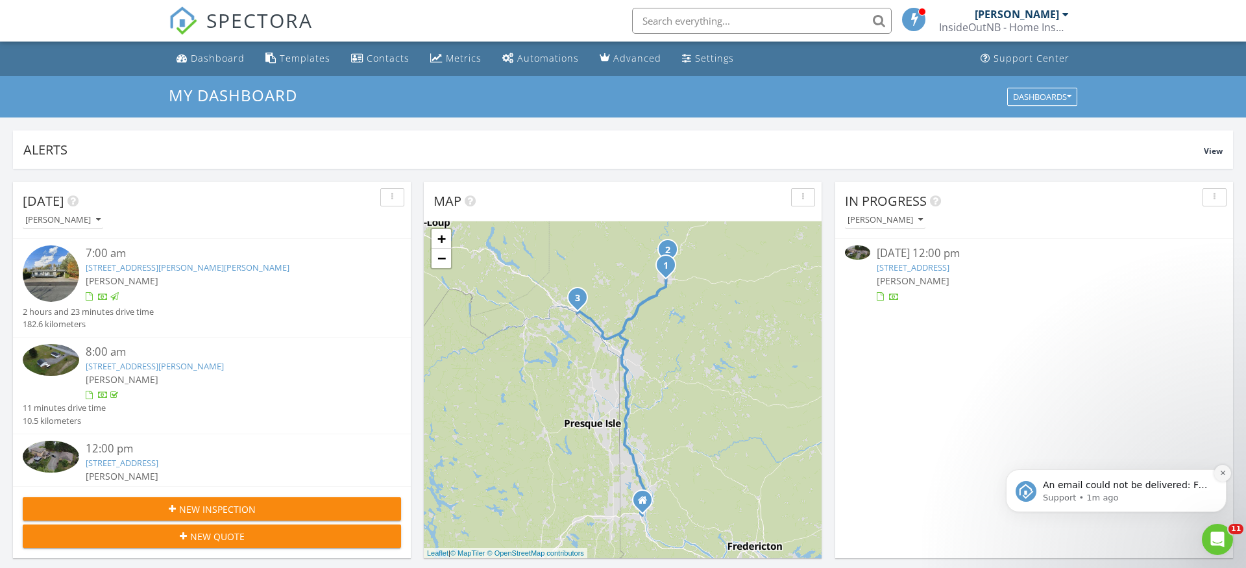
click at [1221, 474] on icon "Dismiss notification" at bounding box center [1223, 472] width 7 height 7
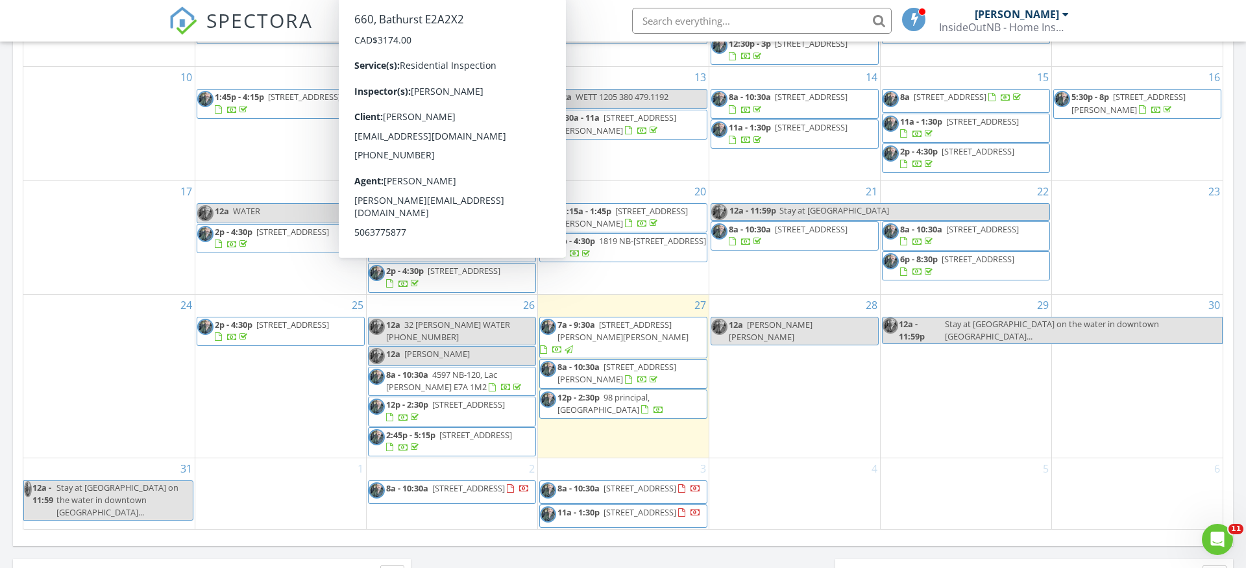
scroll to position [678, 0]
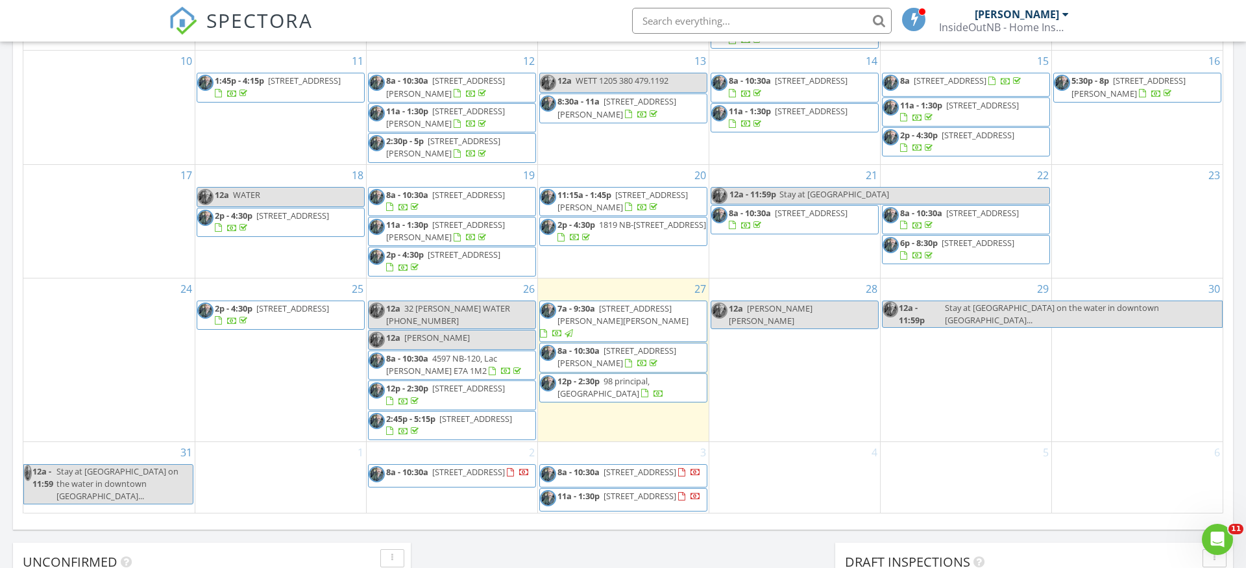
click at [763, 373] on div "28 12a [PERSON_NAME] [PERSON_NAME]" at bounding box center [794, 359] width 171 height 163
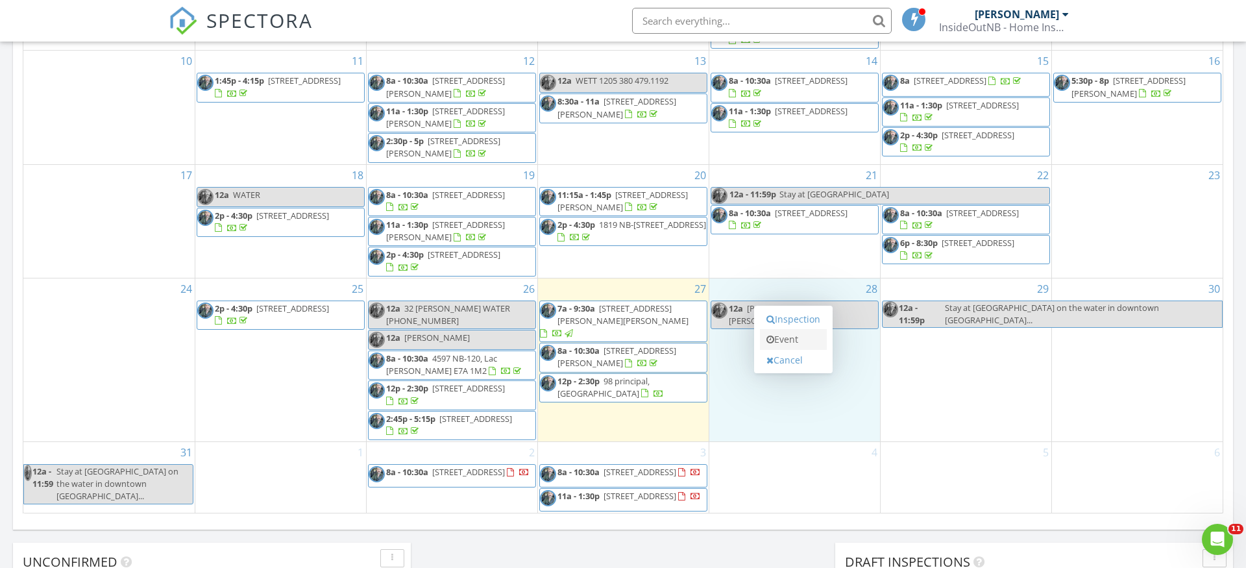
click at [785, 339] on link "Event" at bounding box center [793, 339] width 67 height 21
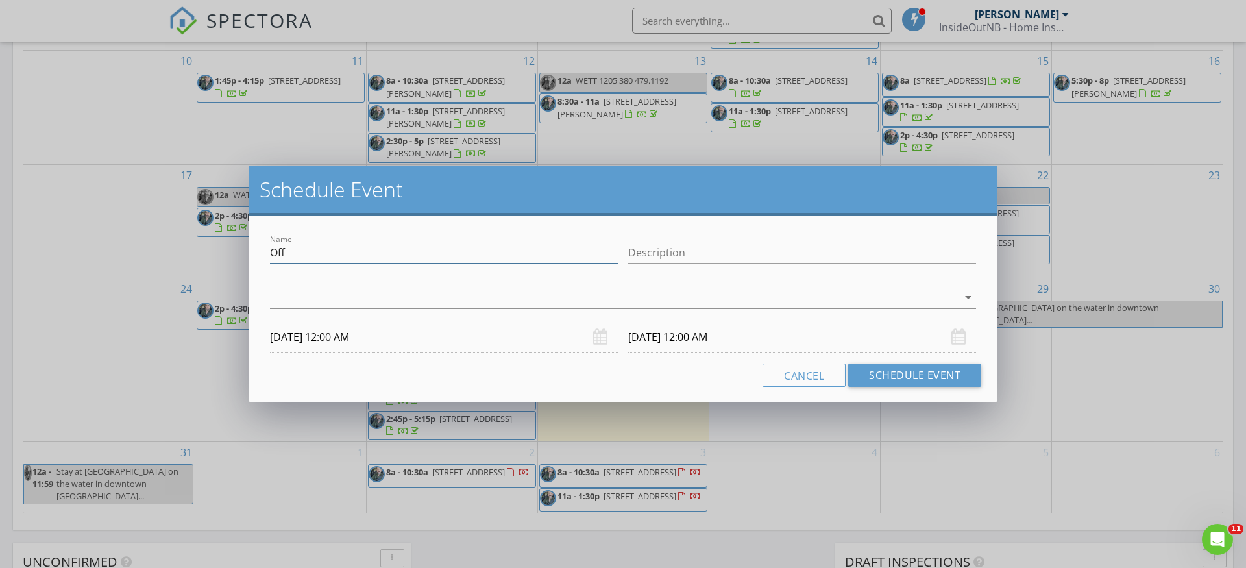
click at [440, 255] on input "Off" at bounding box center [444, 252] width 348 height 21
drag, startPoint x: 393, startPoint y: 256, endPoint x: 245, endPoint y: 254, distance: 148.6
click at [238, 254] on div "Schedule Event Name WETT? Description check_box_outline_blank [PERSON_NAME] arr…" at bounding box center [623, 284] width 1246 height 568
click at [448, 255] on input "WETT?" at bounding box center [444, 252] width 348 height 21
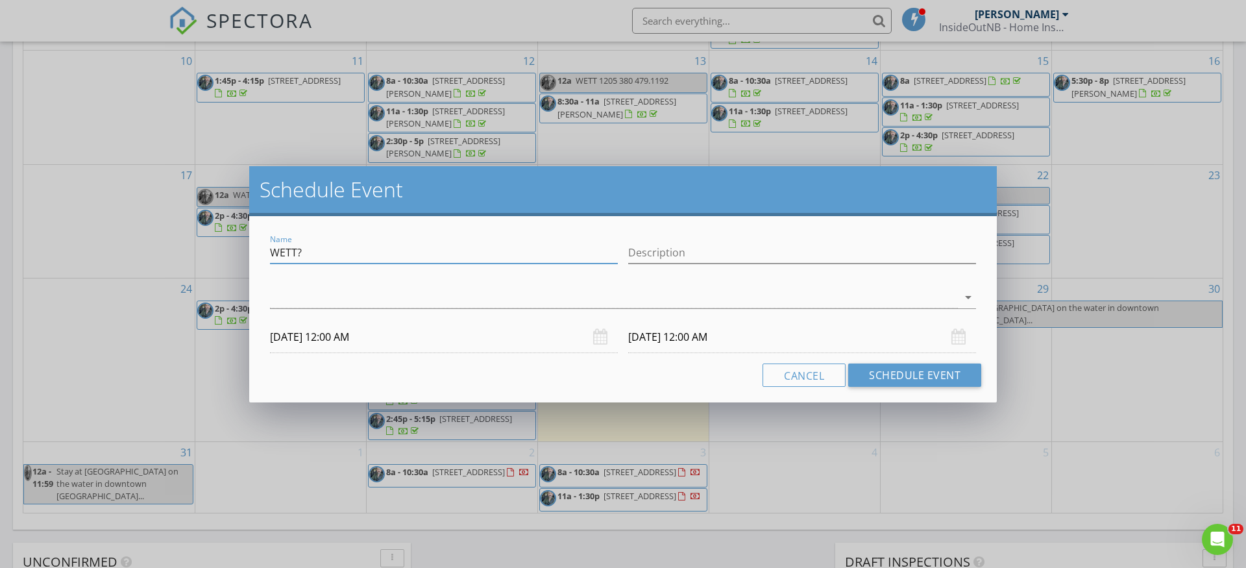
click at [448, 255] on input "WETT?" at bounding box center [444, 252] width 348 height 21
drag, startPoint x: 441, startPoint y: 252, endPoint x: 235, endPoint y: 255, distance: 205.8
click at [233, 256] on div "Schedule Event Name WETT 191 Mountain View 506.323.9725 Description check_box_o…" at bounding box center [623, 284] width 1246 height 568
type input "WETT 191 Mountain View 506.323.9725"
click at [661, 255] on input "Description" at bounding box center [802, 252] width 348 height 21
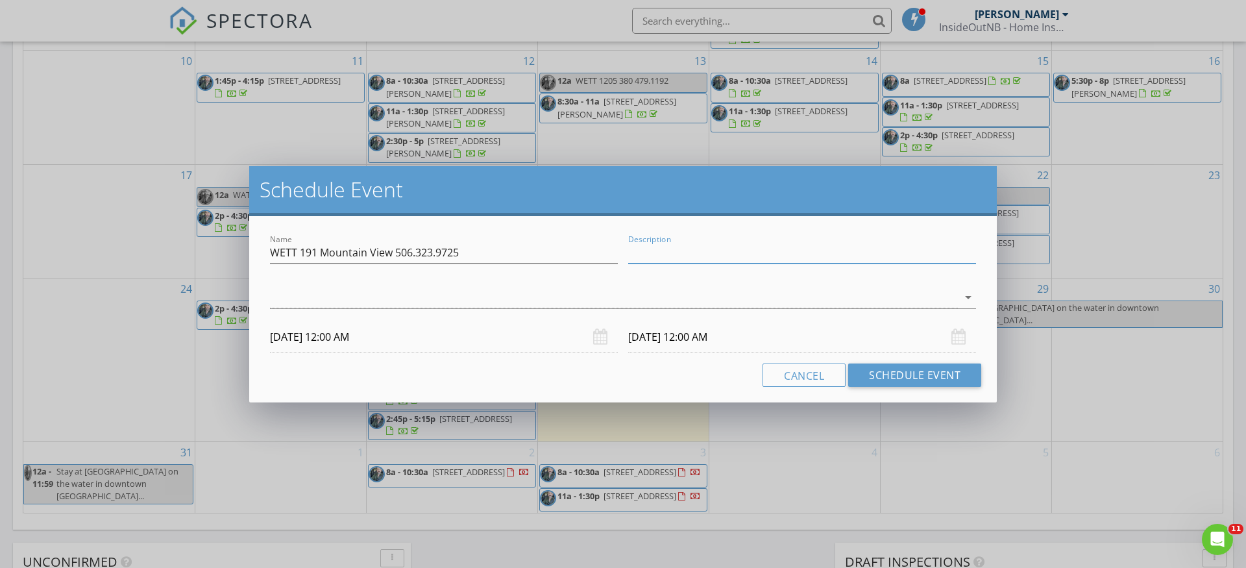
paste input "WETT 191 Mountain View 506.323.9725"
type input "WETT 191 Mountain View 506.323.9725"
click at [663, 304] on div at bounding box center [614, 297] width 688 height 21
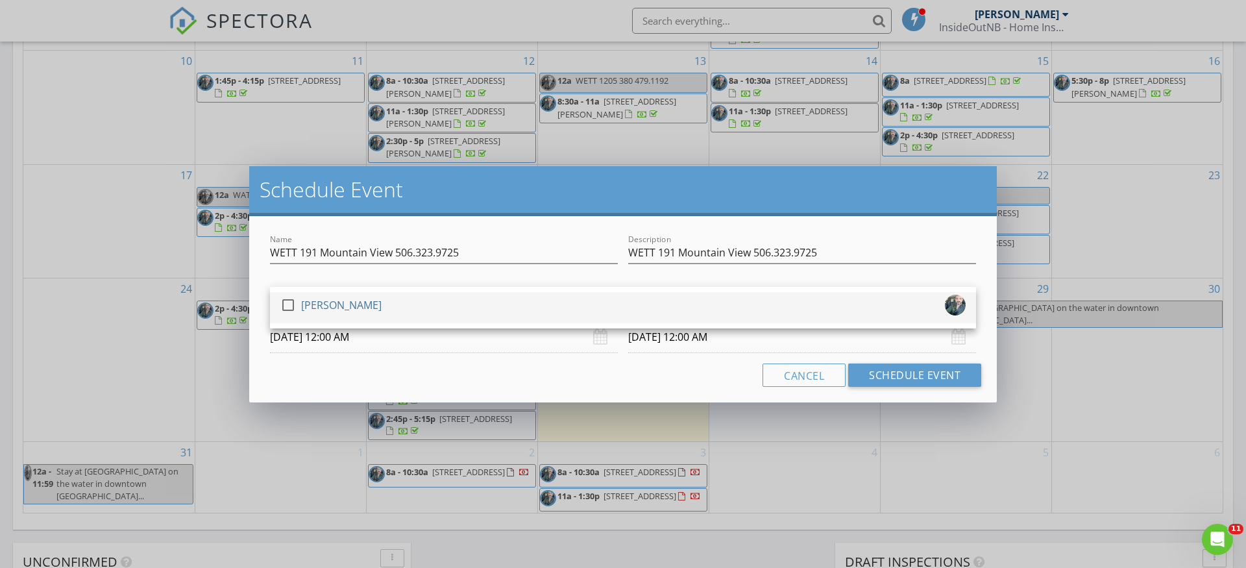
click at [437, 318] on div "check_box_outline_blank [PERSON_NAME]" at bounding box center [622, 308] width 685 height 26
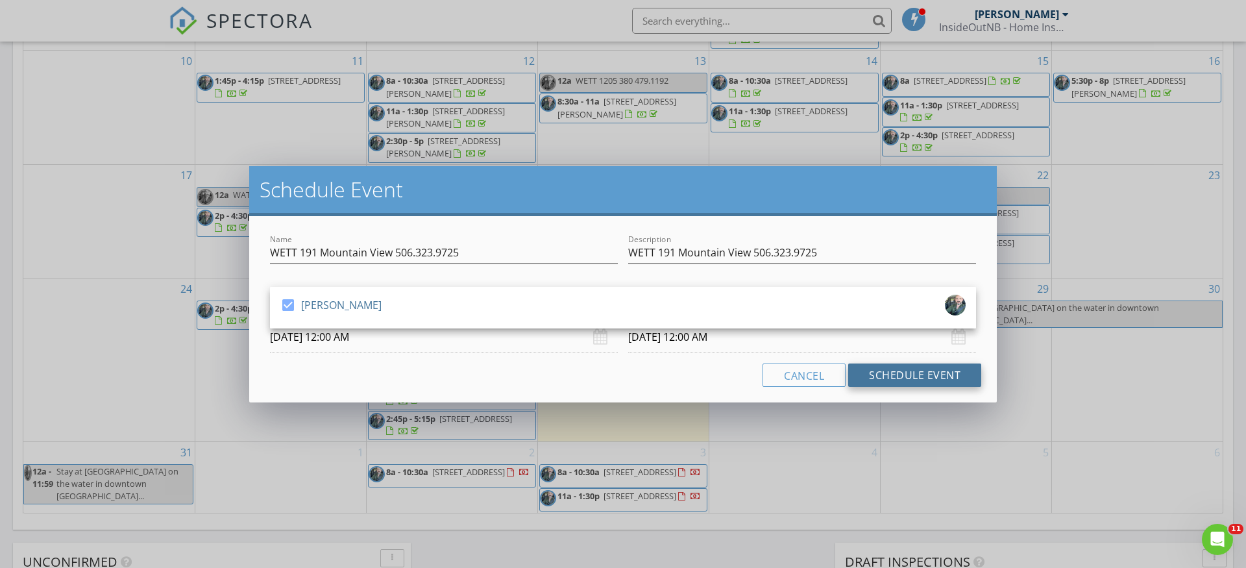
click at [915, 371] on button "Schedule Event" at bounding box center [914, 374] width 133 height 23
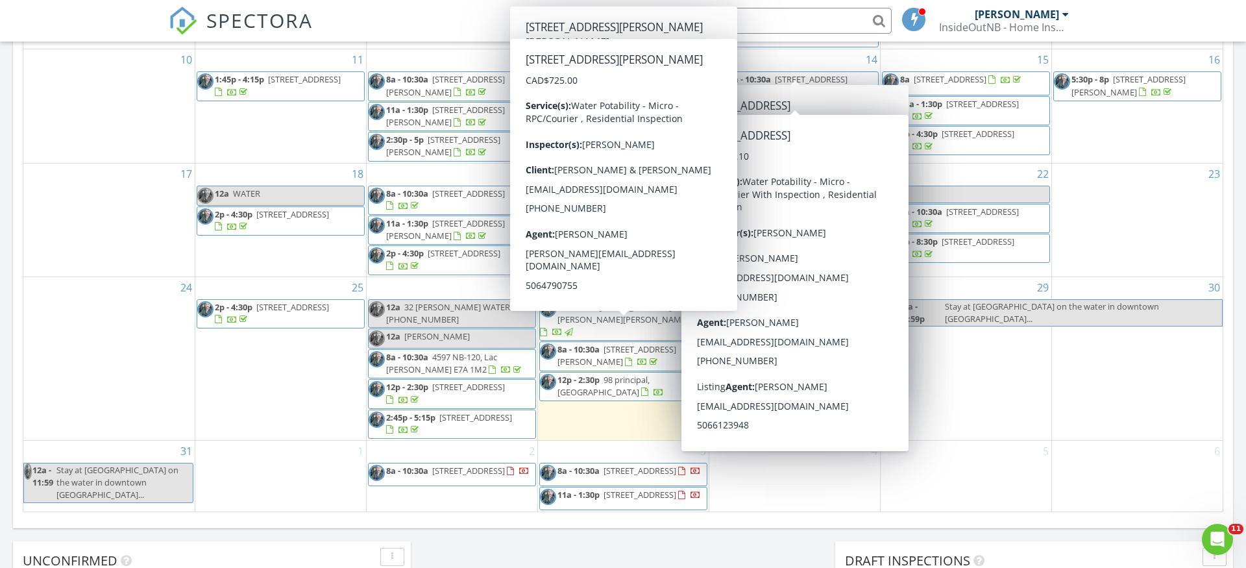
scroll to position [193, 0]
